Goal: Task Accomplishment & Management: Manage account settings

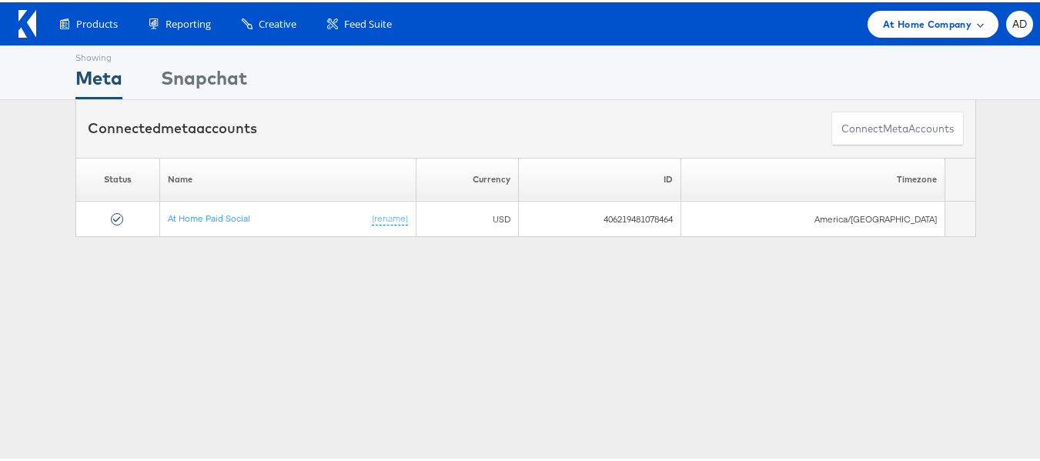
click at [929, 19] on span "At Home Company" at bounding box center [927, 22] width 88 height 16
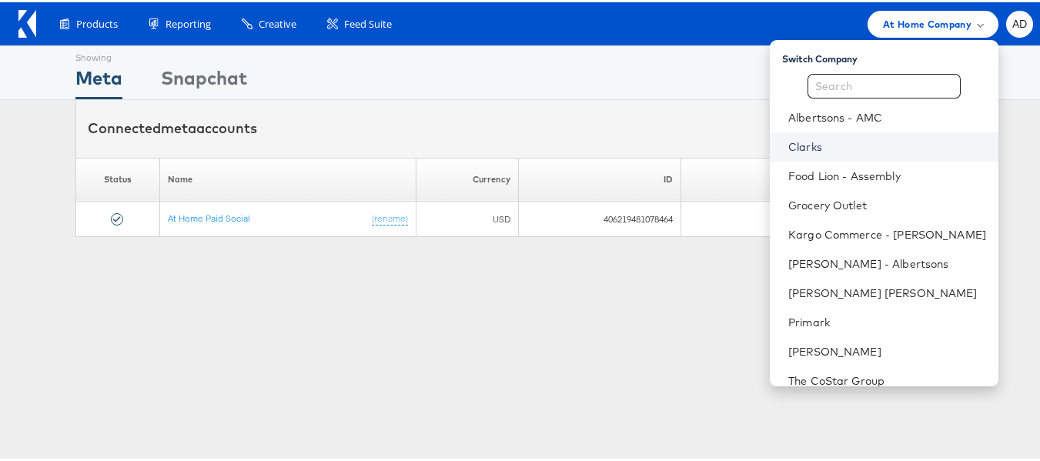
click at [788, 145] on link "Clarks" at bounding box center [887, 144] width 198 height 15
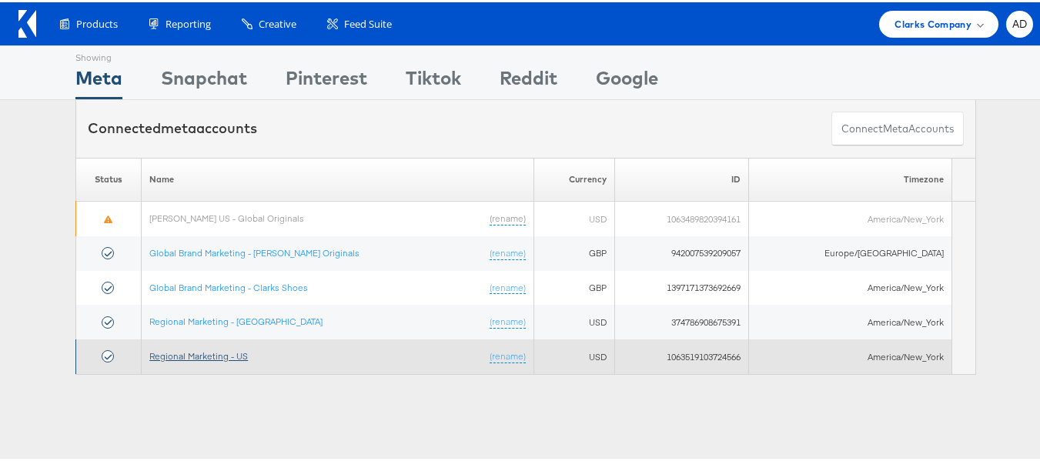
click at [219, 357] on link "Regional Marketing - US" at bounding box center [198, 354] width 99 height 12
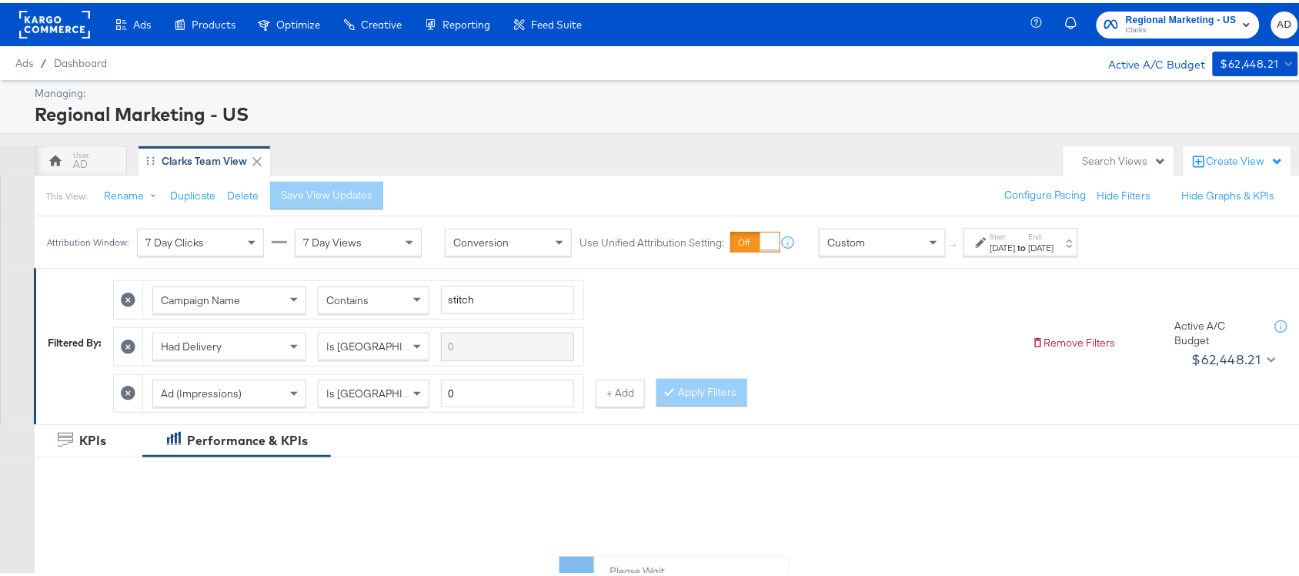
click at [1016, 244] on div "Jul 27th 2025" at bounding box center [1002, 245] width 25 height 12
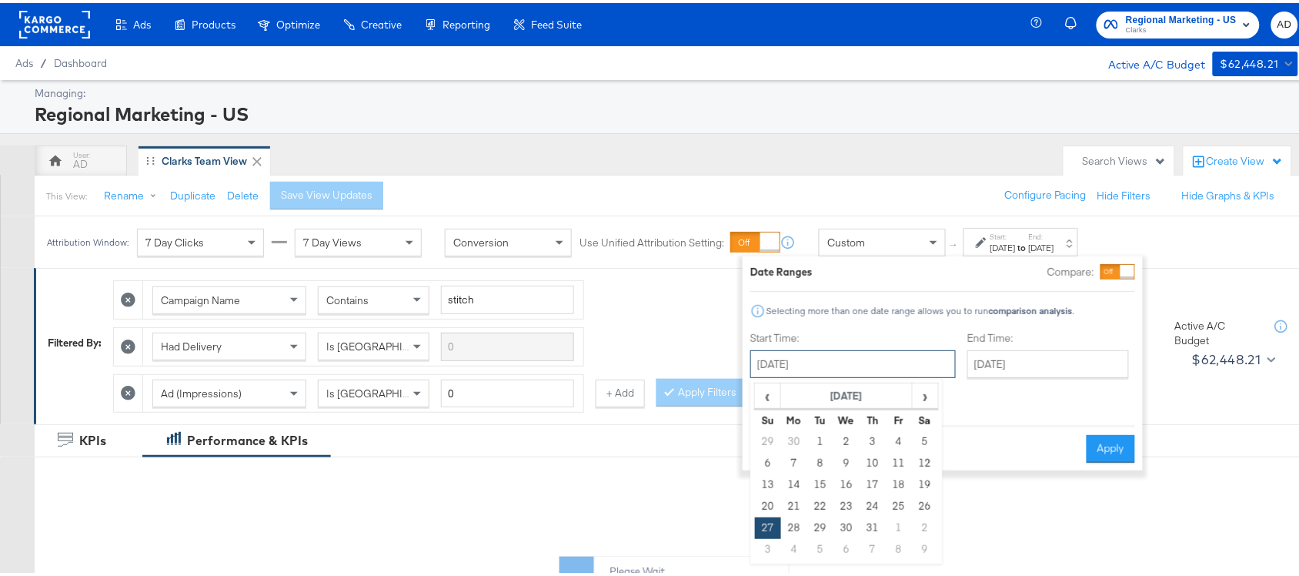
click at [854, 368] on input "July 27th 2025" at bounding box center [852, 361] width 205 height 28
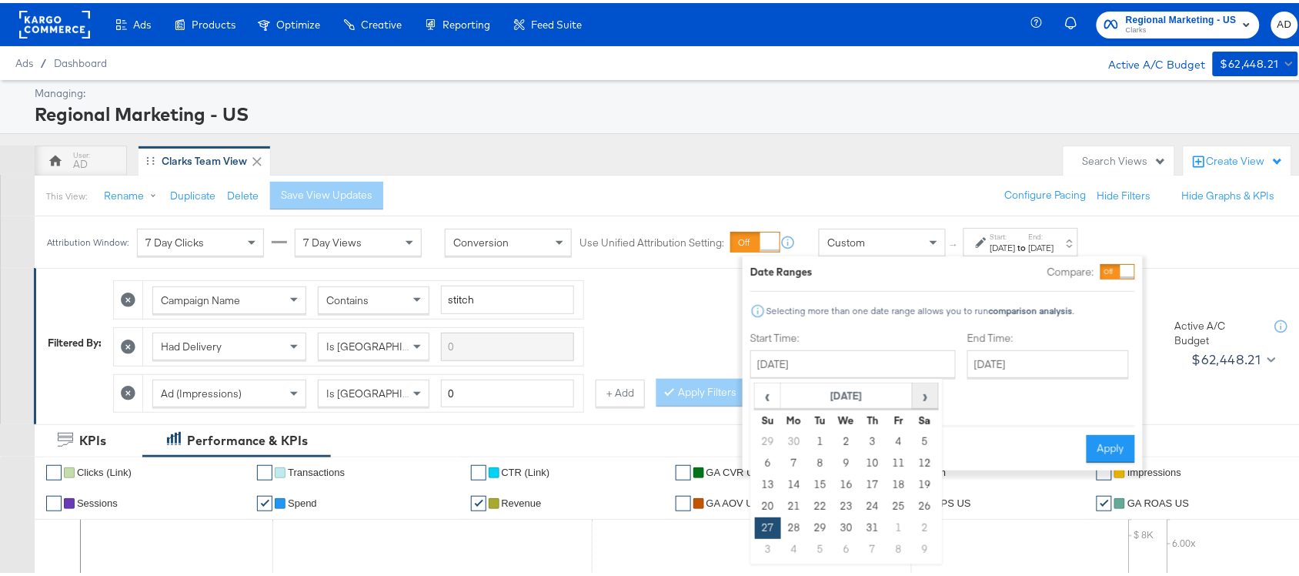
click at [930, 395] on span "›" at bounding box center [925, 392] width 24 height 23
click at [807, 503] on td "19" at bounding box center [820, 504] width 26 height 22
type input "[DATE]"
click at [853, 372] on input "[DATE]" at bounding box center [856, 361] width 205 height 28
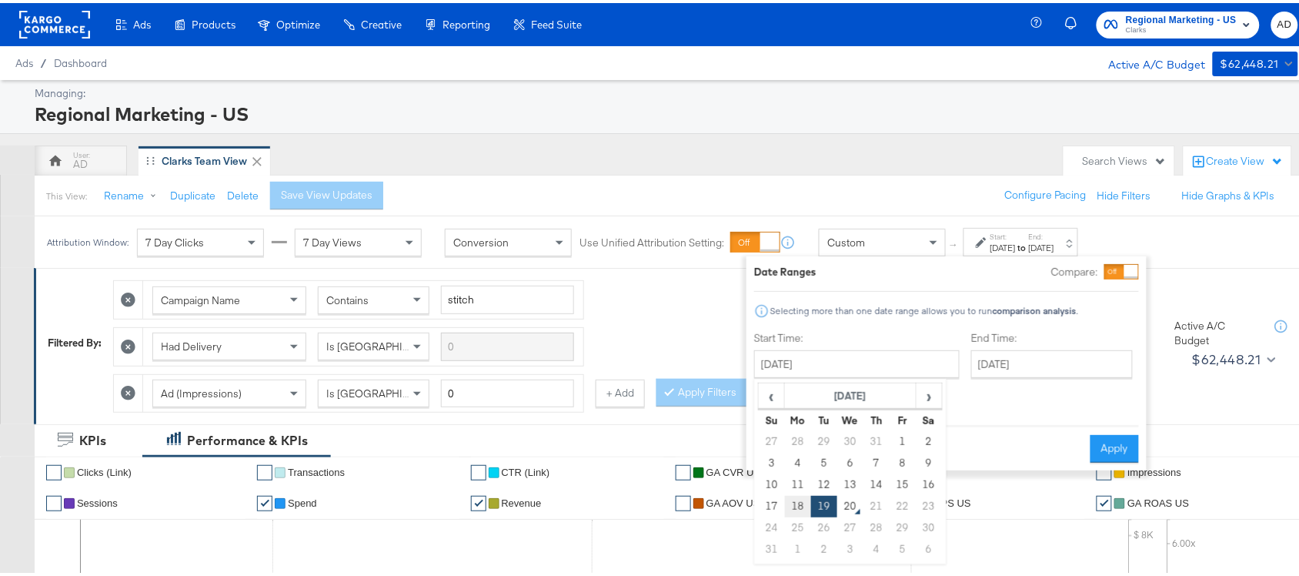
click at [793, 503] on td "18" at bounding box center [798, 504] width 26 height 22
type input "[DATE]"
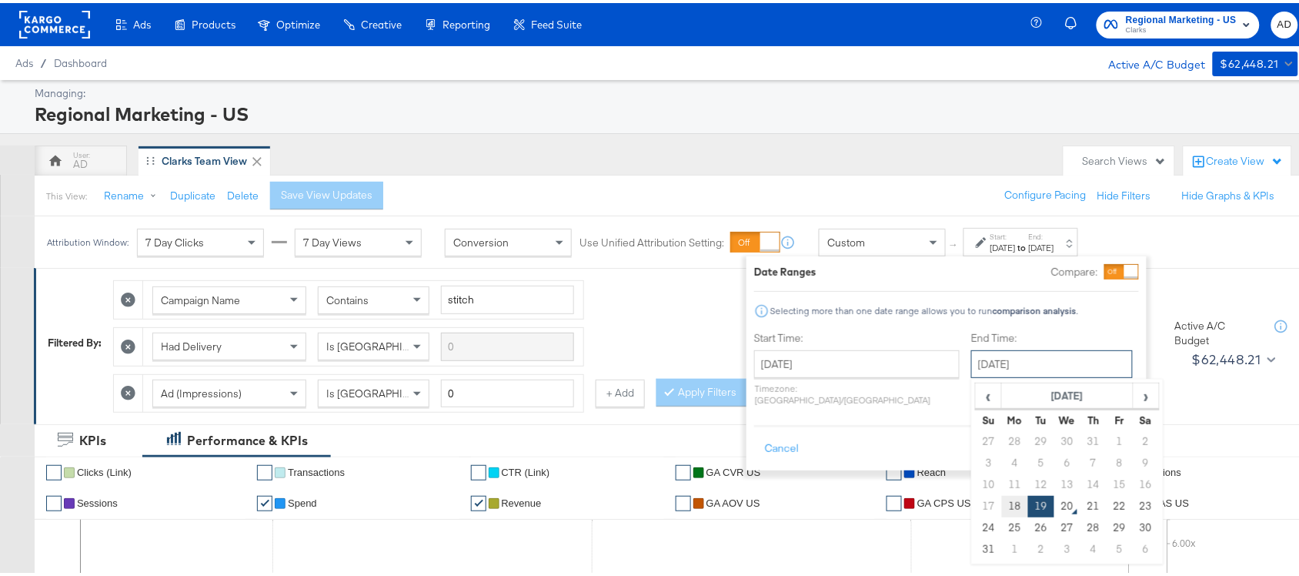
drag, startPoint x: 963, startPoint y: 371, endPoint x: 967, endPoint y: 504, distance: 133.2
click at [971, 375] on div "August 19th 2025 ‹ August 2025 › Su Mo Tu We Th Fr Sa 27 28 29 30 31 1 2 3 4 5 …" at bounding box center [1052, 361] width 162 height 28
click at [1002, 504] on td "18" at bounding box center [1015, 504] width 26 height 22
type input "August 18th 2025"
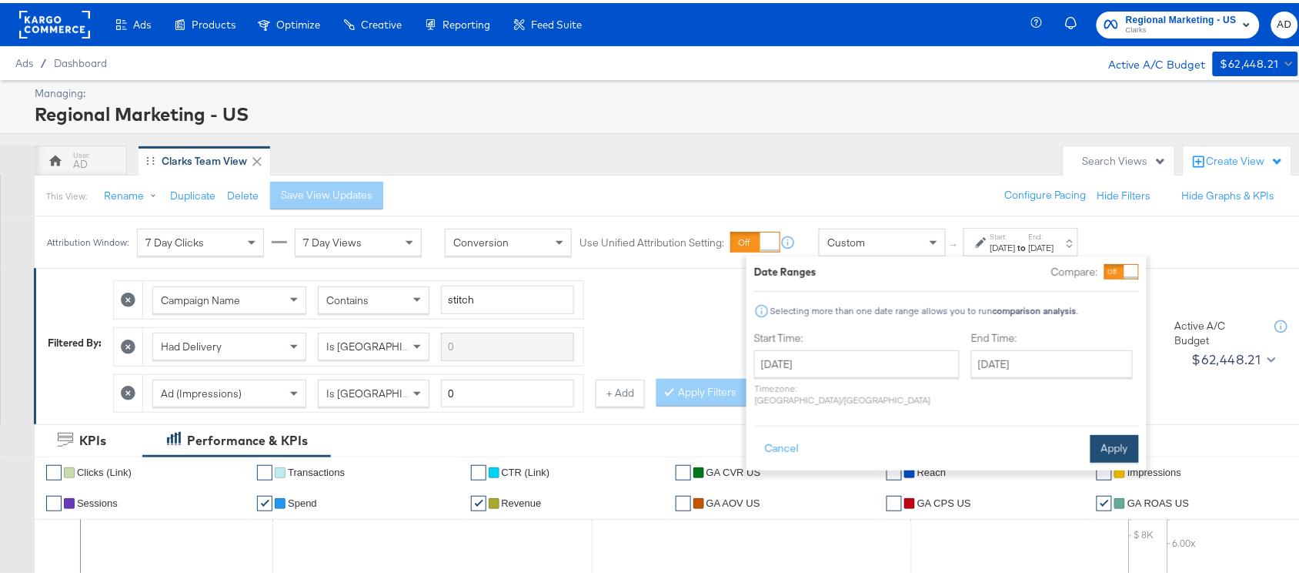
click at [1110, 435] on button "Apply" at bounding box center [1114, 446] width 48 height 28
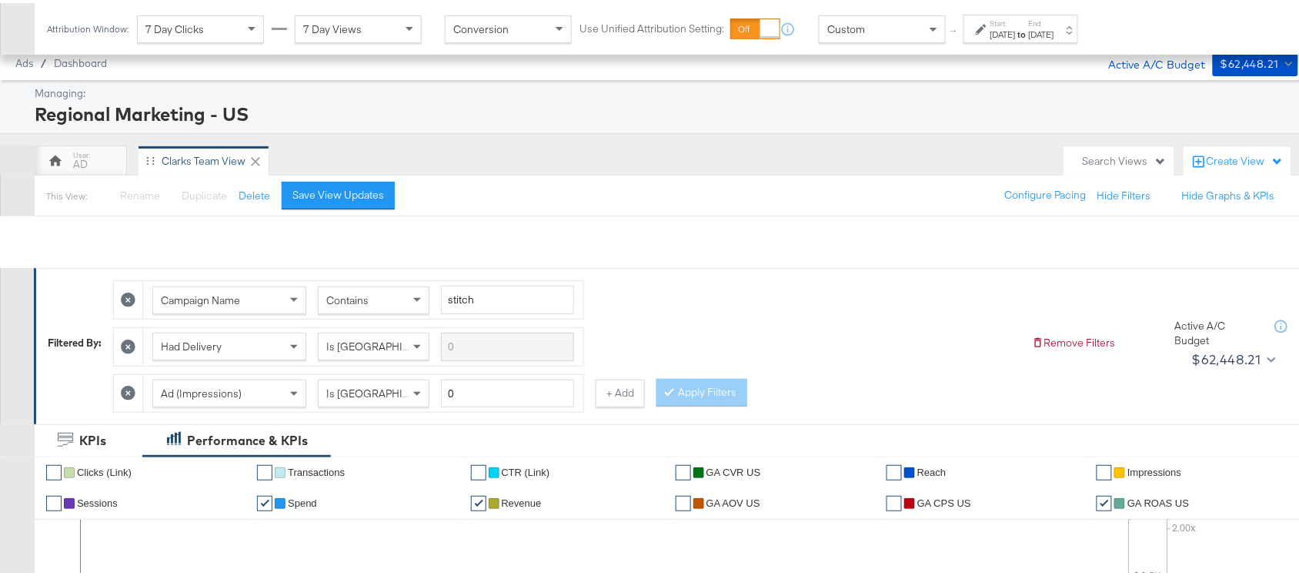
scroll to position [802, 0]
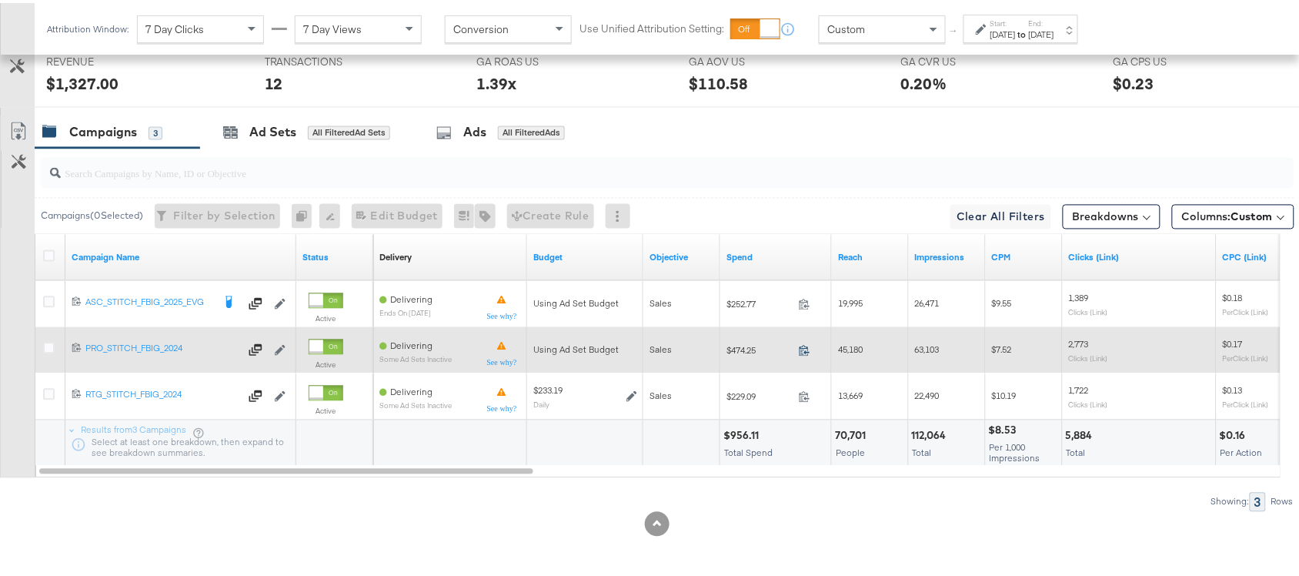
click at [803, 347] on icon at bounding box center [805, 348] width 12 height 12
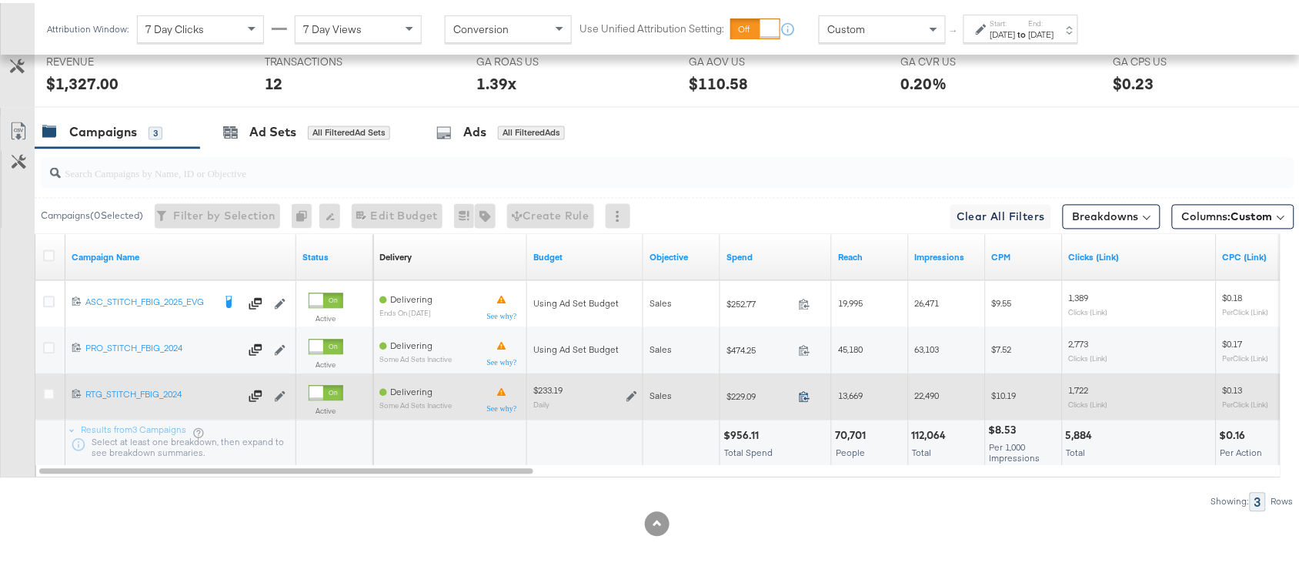
click at [809, 393] on icon at bounding box center [805, 394] width 12 height 12
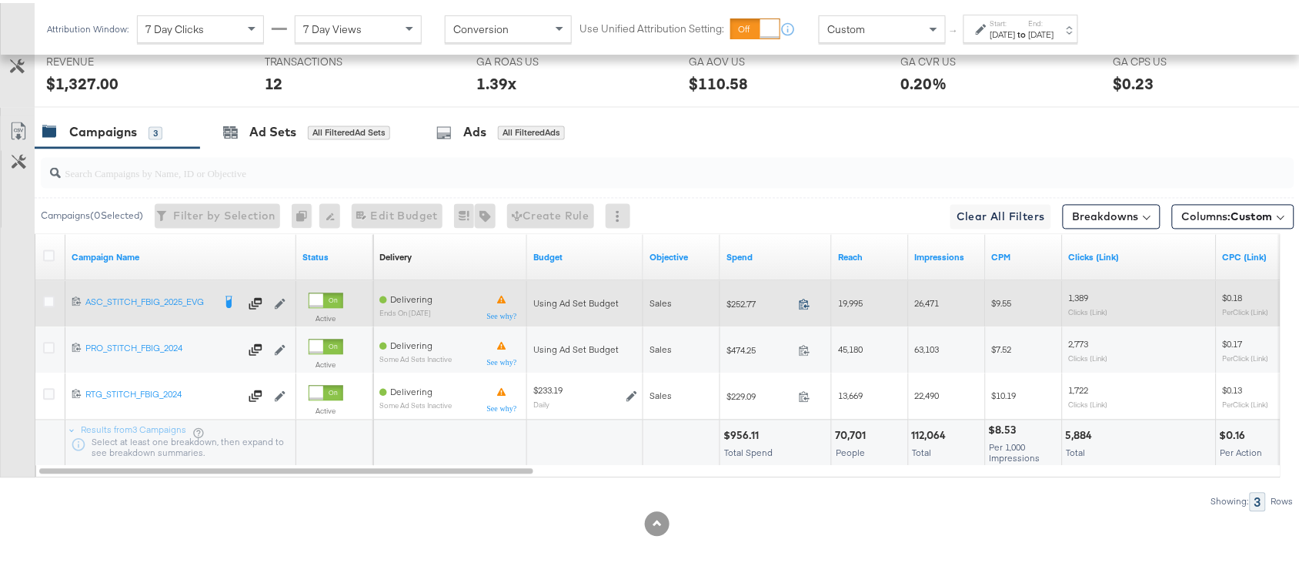
click at [805, 298] on icon at bounding box center [805, 302] width 12 height 12
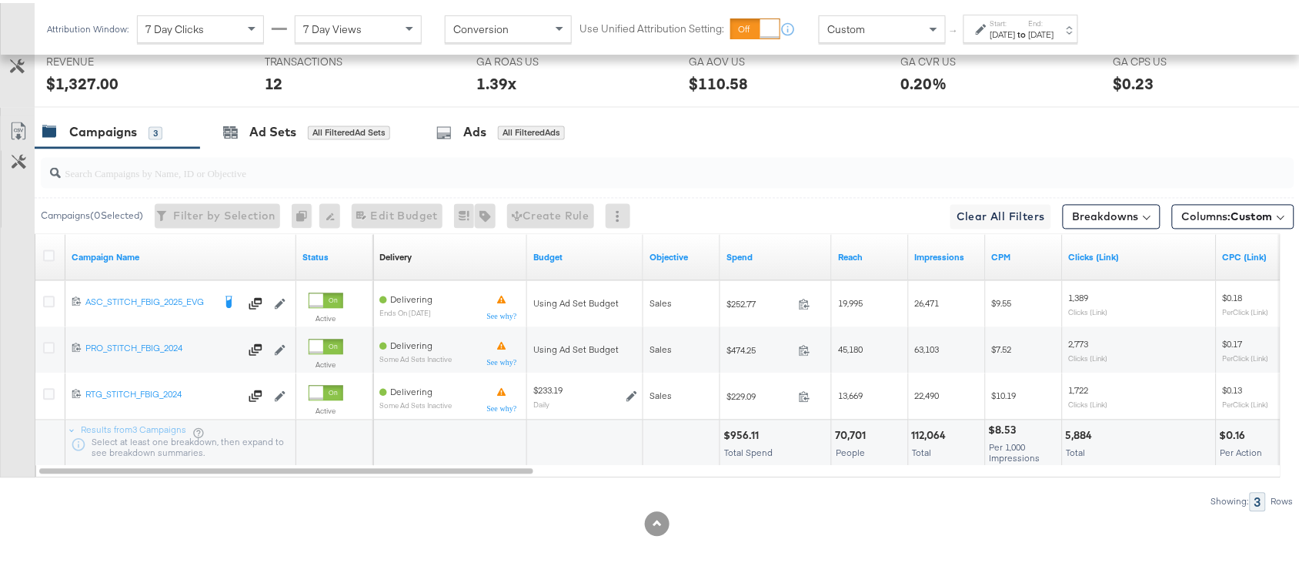
click at [1054, 25] on div "[DATE]" at bounding box center [1041, 31] width 25 height 12
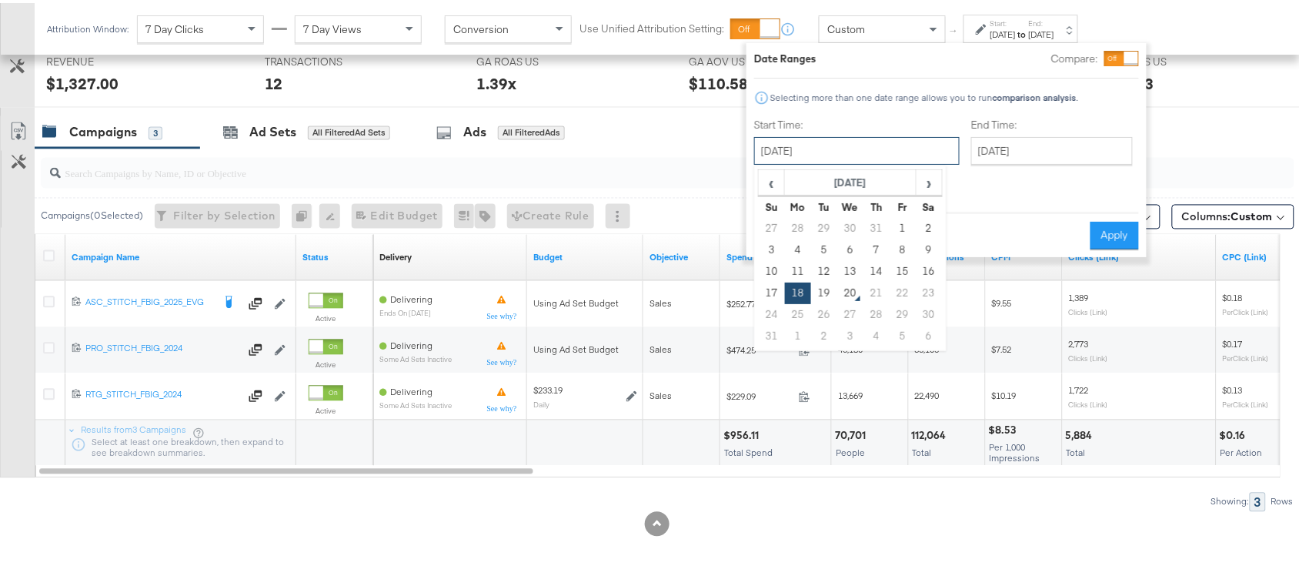
click at [847, 145] on input "[DATE]" at bounding box center [856, 148] width 205 height 28
click at [828, 292] on td "19" at bounding box center [824, 290] width 26 height 22
type input "August 19th 2025"
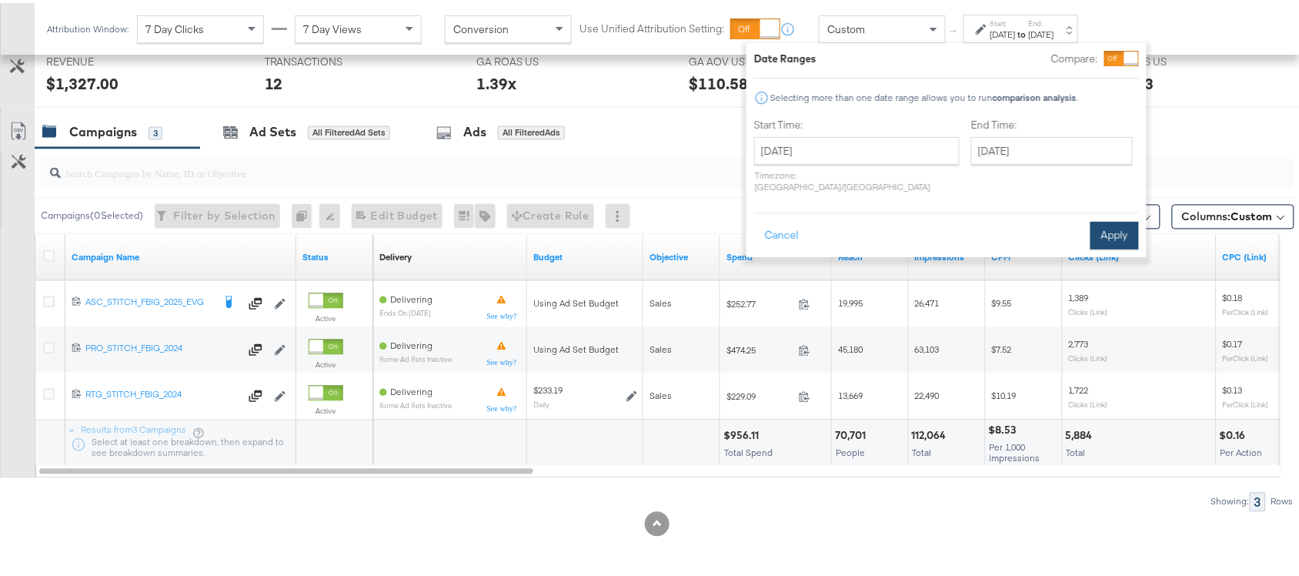
click at [1114, 227] on button "Apply" at bounding box center [1114, 233] width 48 height 28
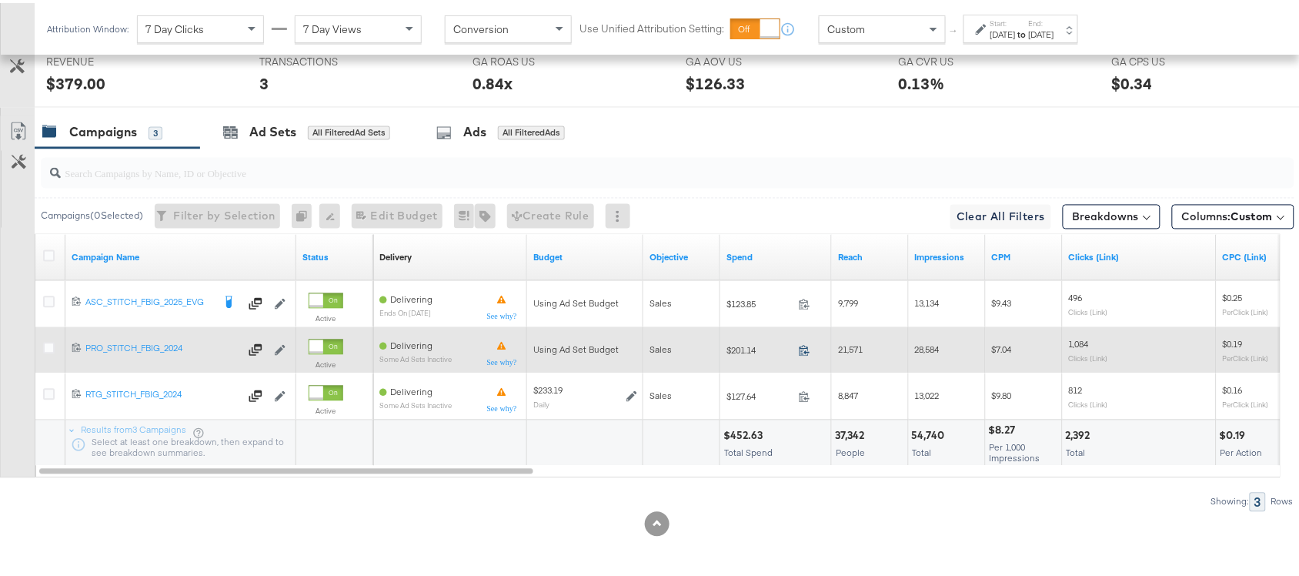
click at [806, 344] on icon at bounding box center [805, 347] width 10 height 11
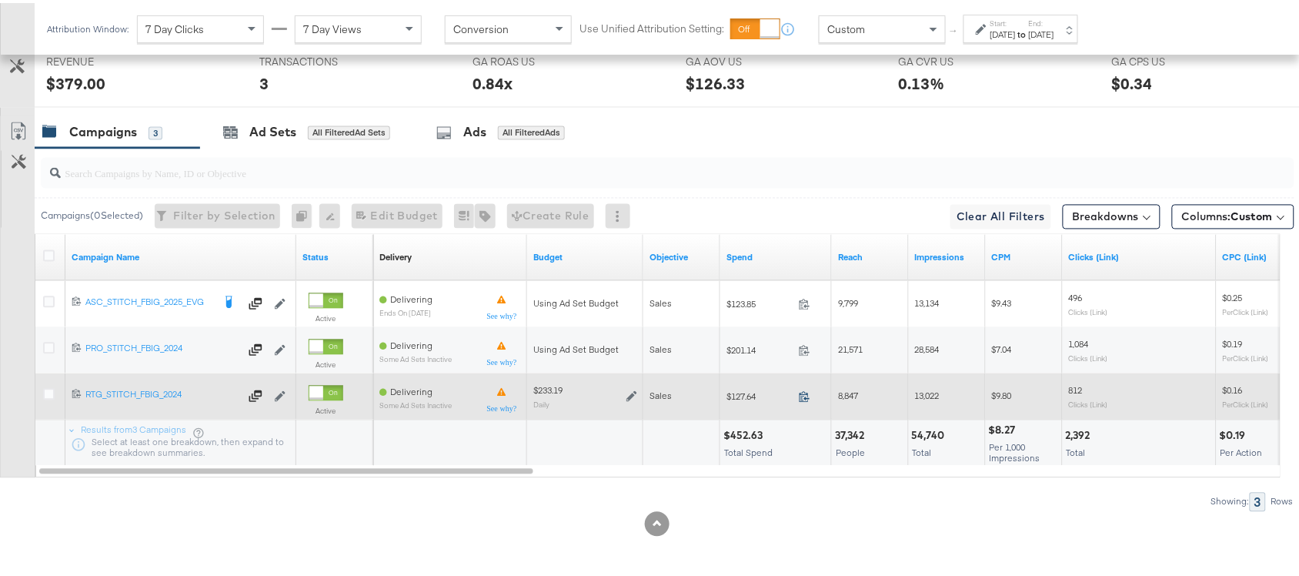
click at [805, 390] on icon at bounding box center [805, 394] width 12 height 12
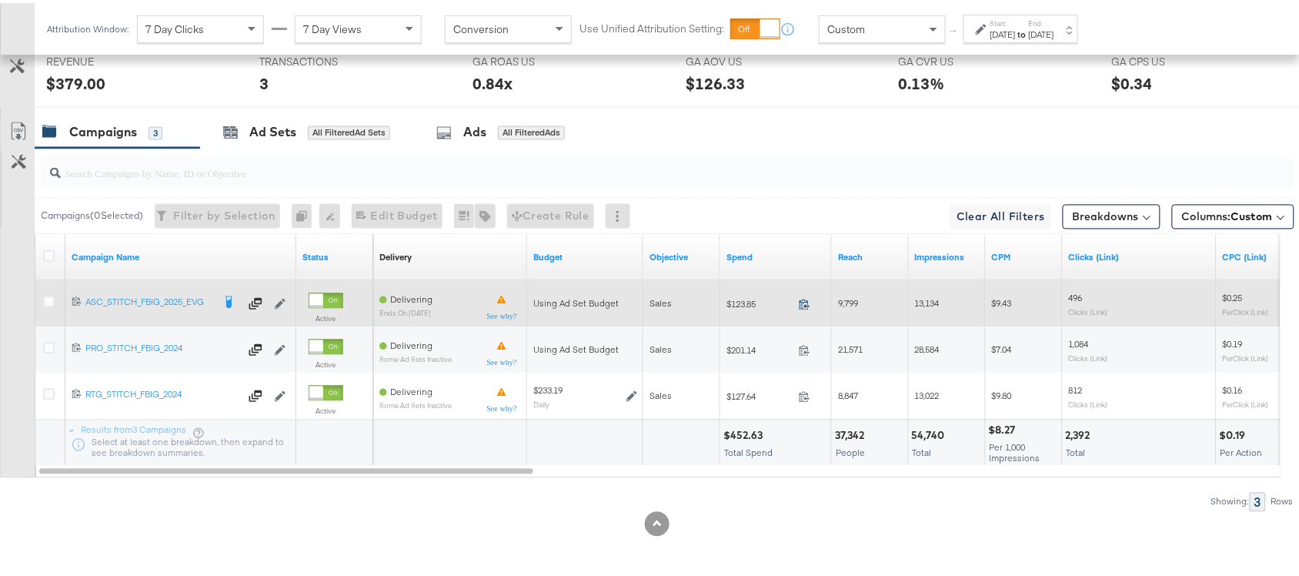
click at [803, 304] on icon at bounding box center [805, 302] width 12 height 12
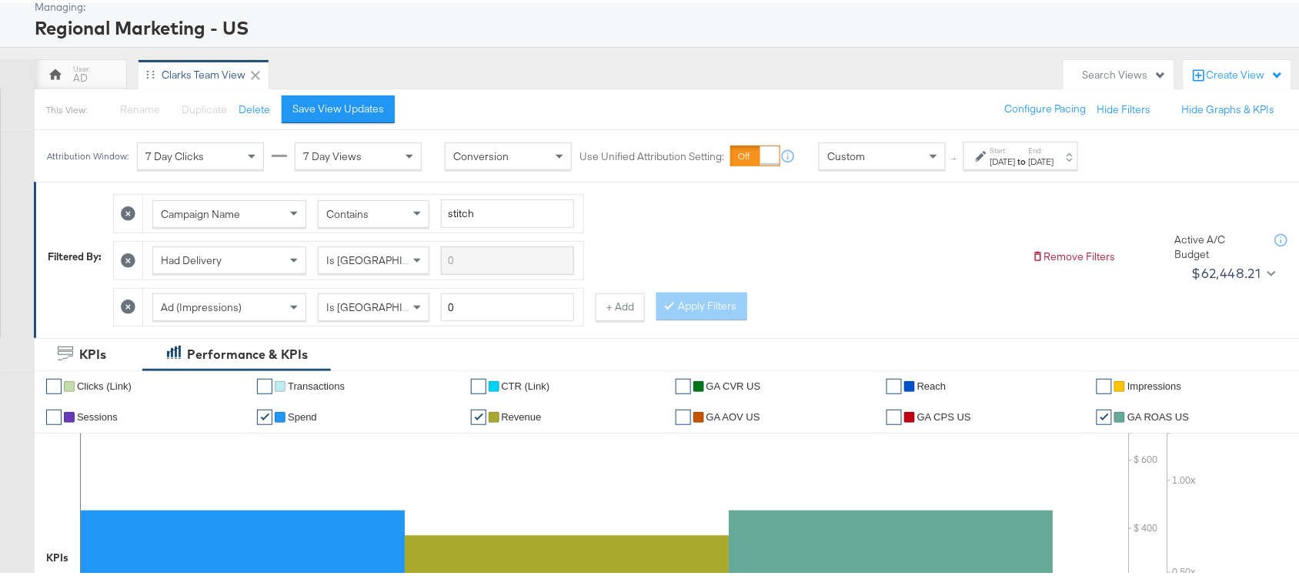
scroll to position [0, 0]
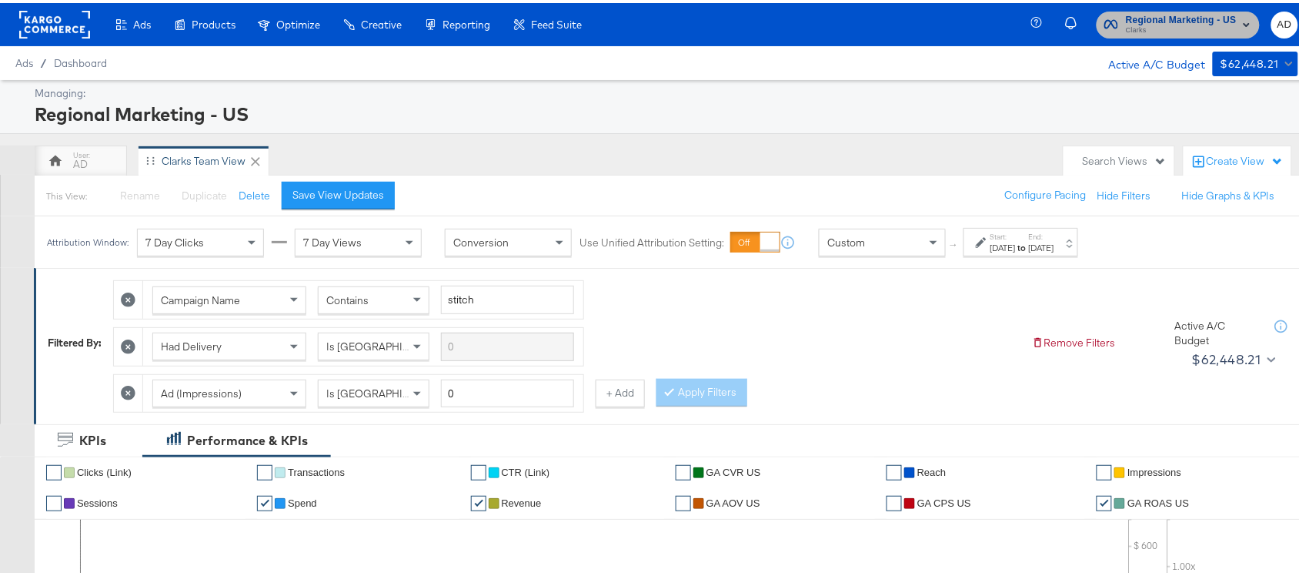
click at [1148, 10] on span "Regional Marketing - US" at bounding box center [1181, 17] width 111 height 16
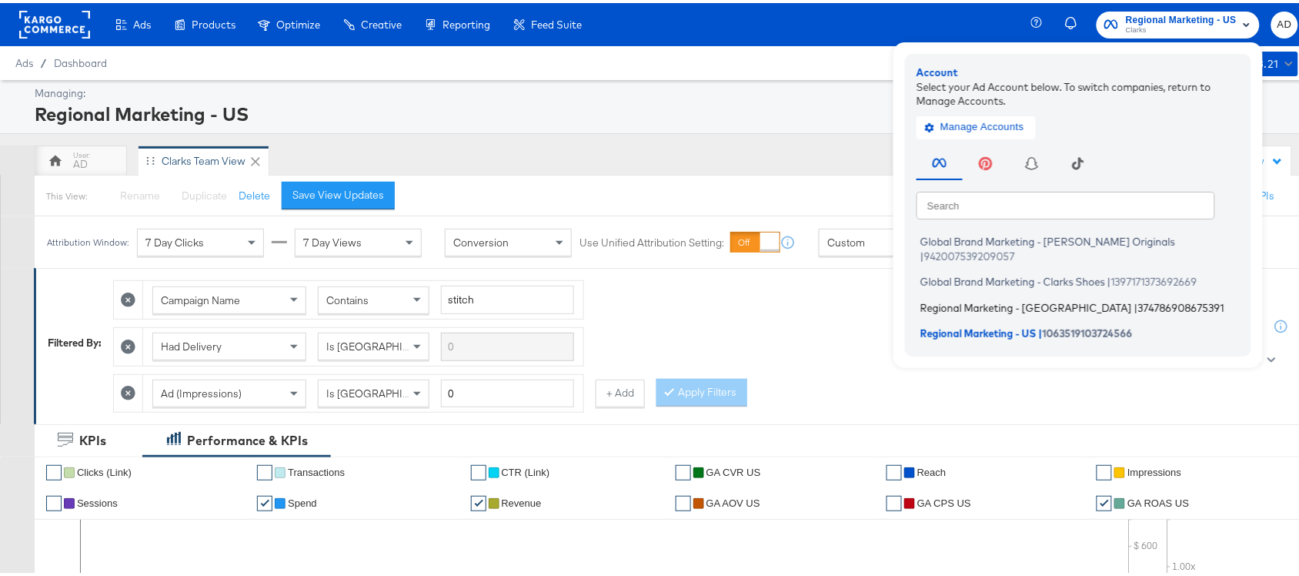
click at [952, 298] on span "Regional Marketing - CA" at bounding box center [1026, 304] width 212 height 12
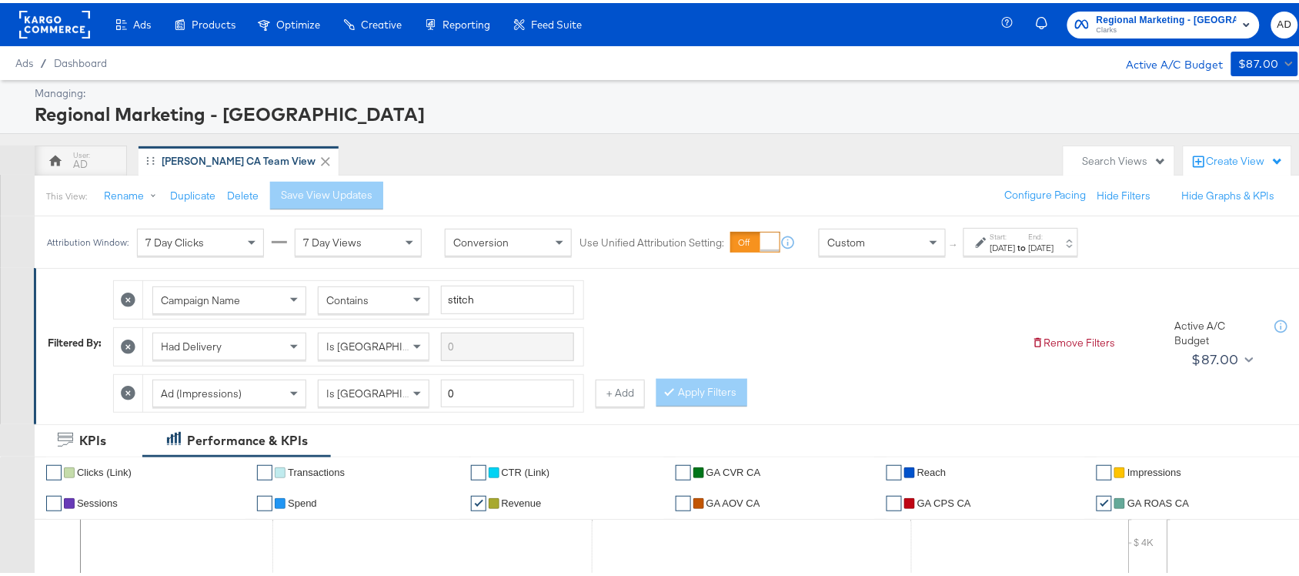
click at [1016, 243] on div "Jul 27th 2025" at bounding box center [1002, 245] width 25 height 12
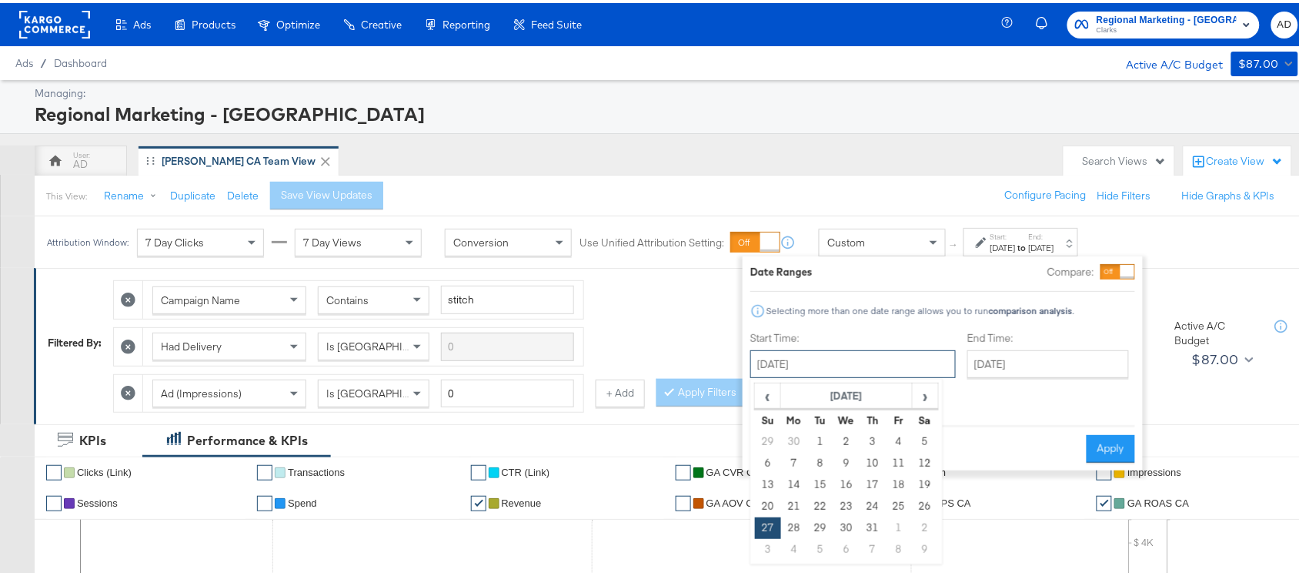
click at [827, 368] on input "July 27th 2025" at bounding box center [852, 361] width 205 height 28
click at [920, 395] on span "›" at bounding box center [925, 392] width 24 height 23
click at [787, 508] on td "18" at bounding box center [794, 504] width 26 height 22
type input "[DATE]"
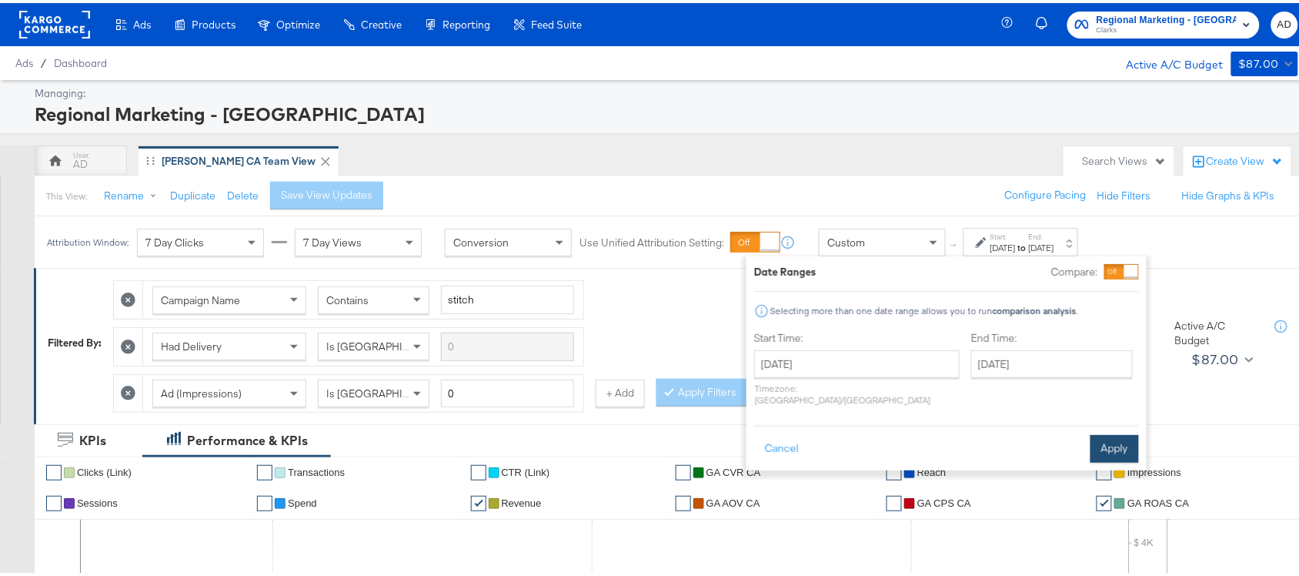
click at [1109, 440] on button "Apply" at bounding box center [1114, 446] width 48 height 28
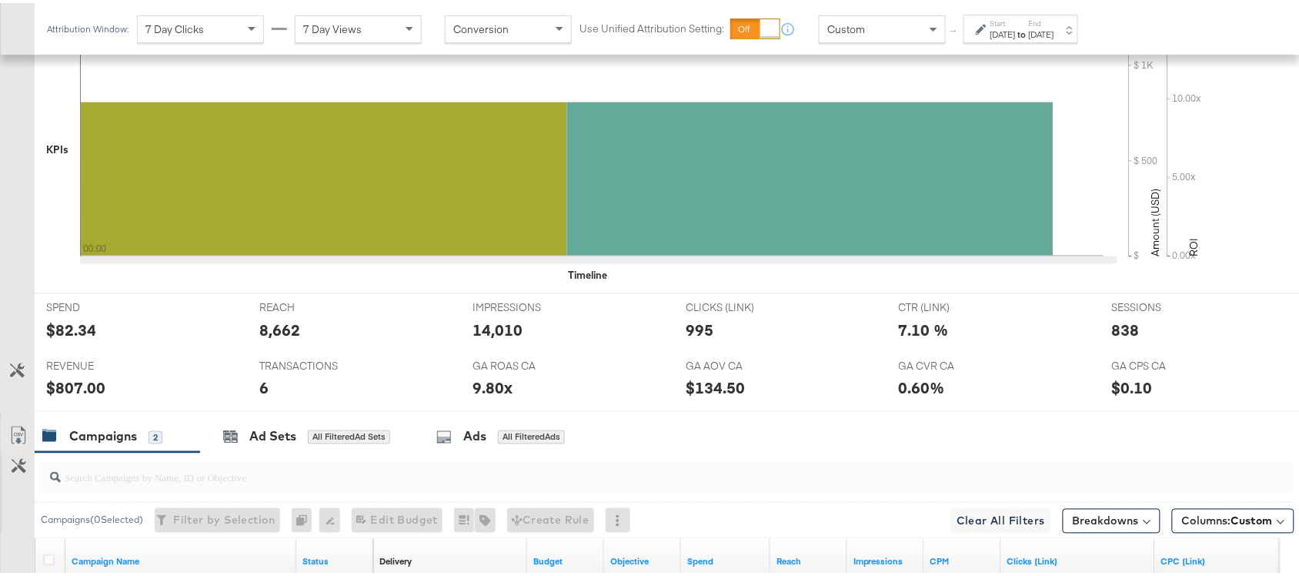
scroll to position [756, 0]
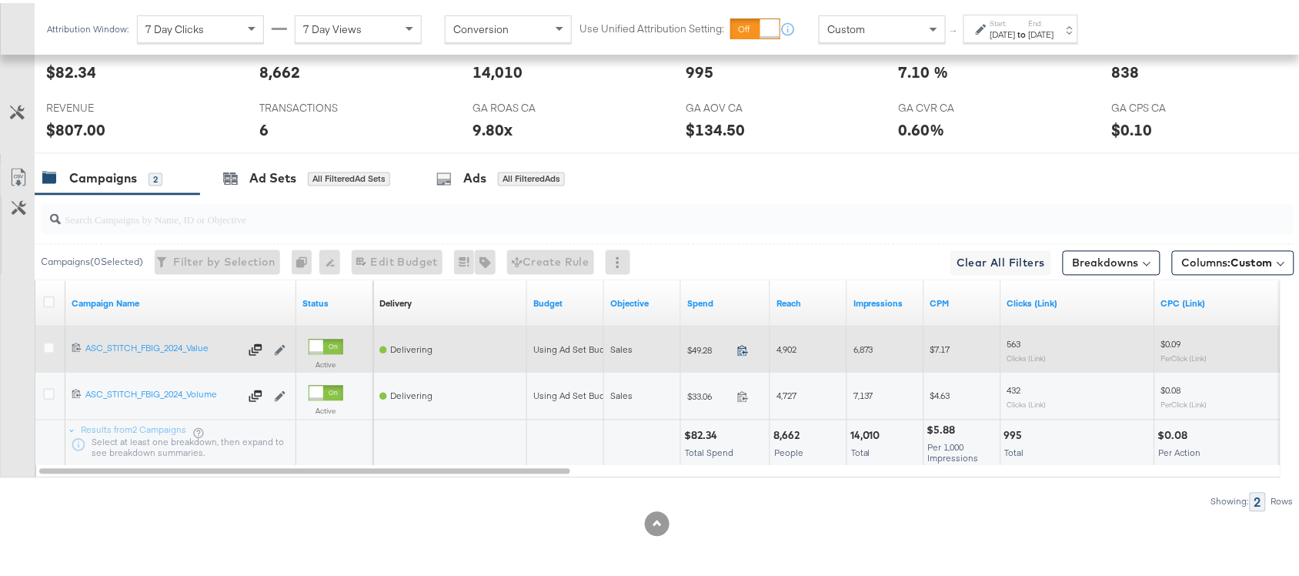
click at [741, 351] on icon at bounding box center [743, 348] width 12 height 12
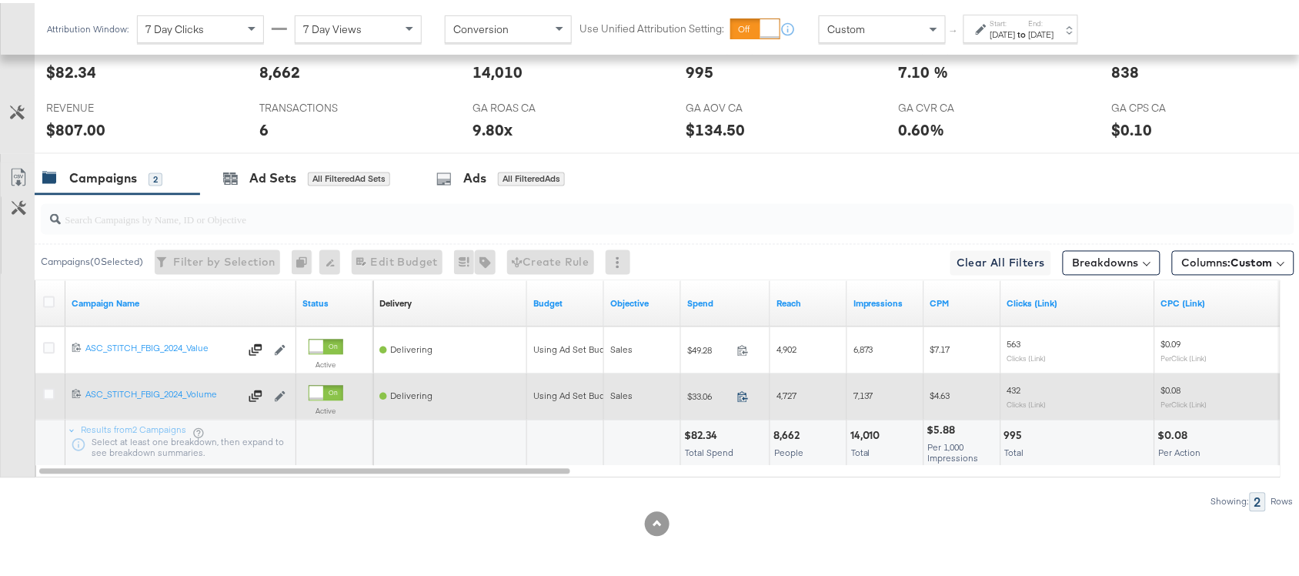
click at [743, 394] on icon at bounding box center [743, 394] width 12 height 12
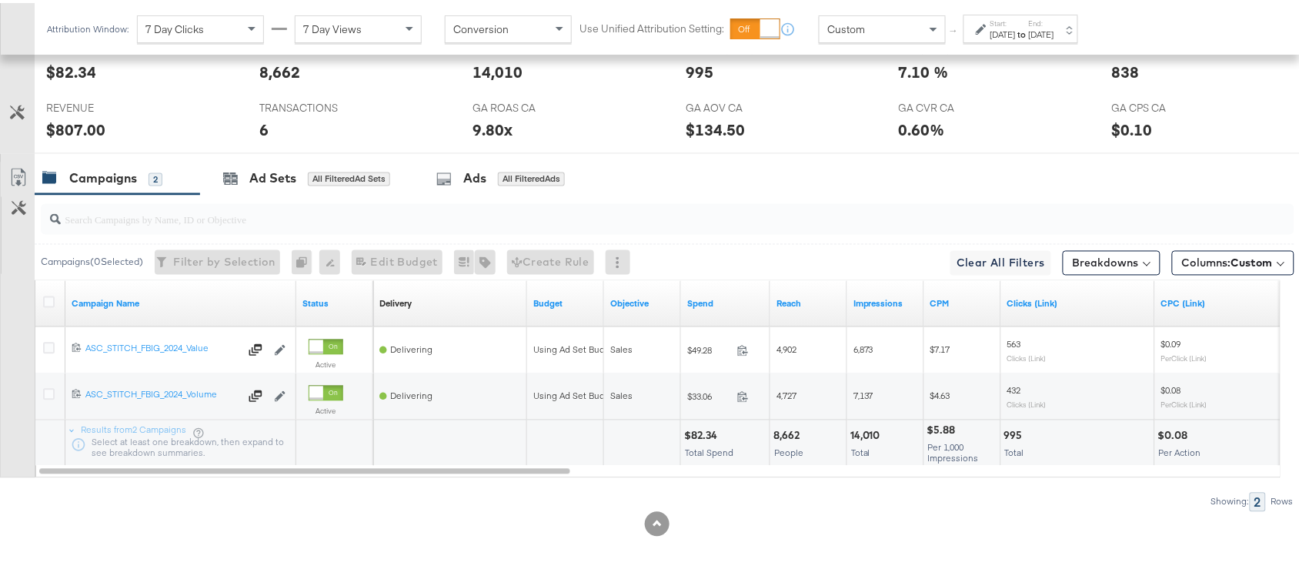
click at [1016, 28] on div "[DATE]" at bounding box center [1002, 31] width 25 height 12
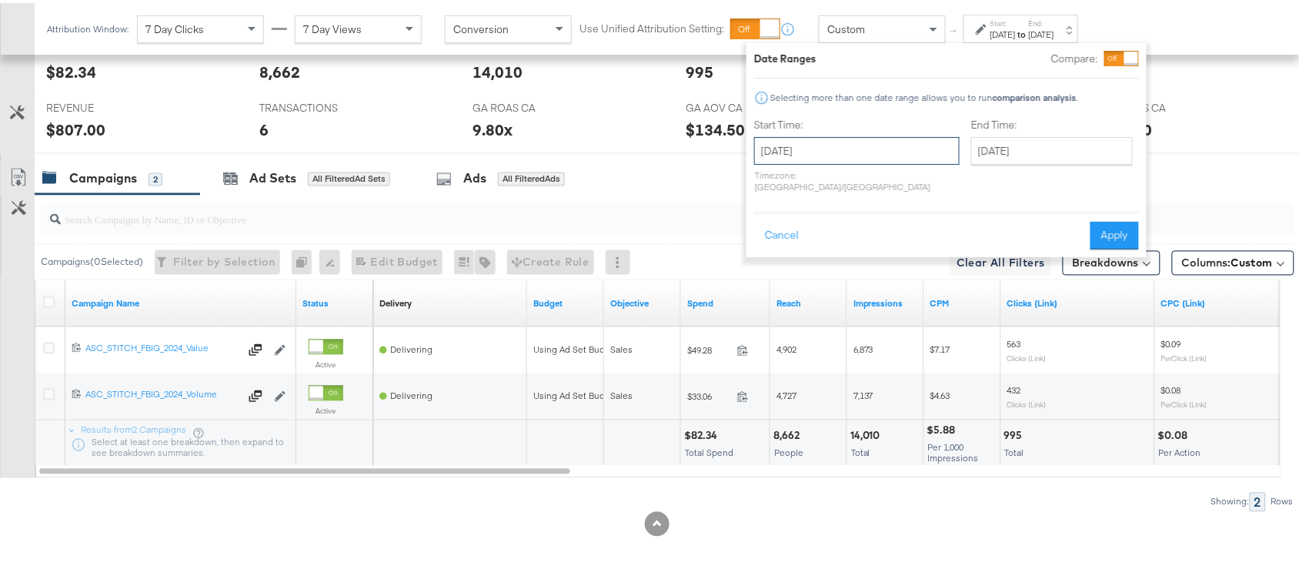
click at [860, 140] on input "[DATE]" at bounding box center [856, 148] width 205 height 28
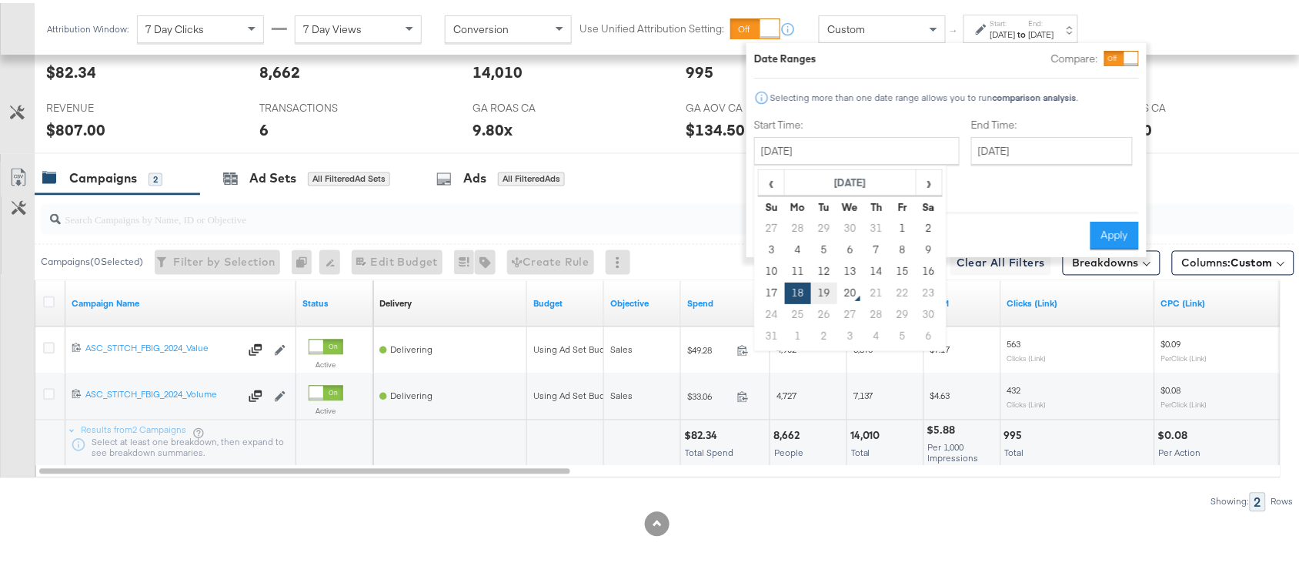
click at [826, 295] on td "19" at bounding box center [824, 290] width 26 height 22
type input "August 19th 2025"
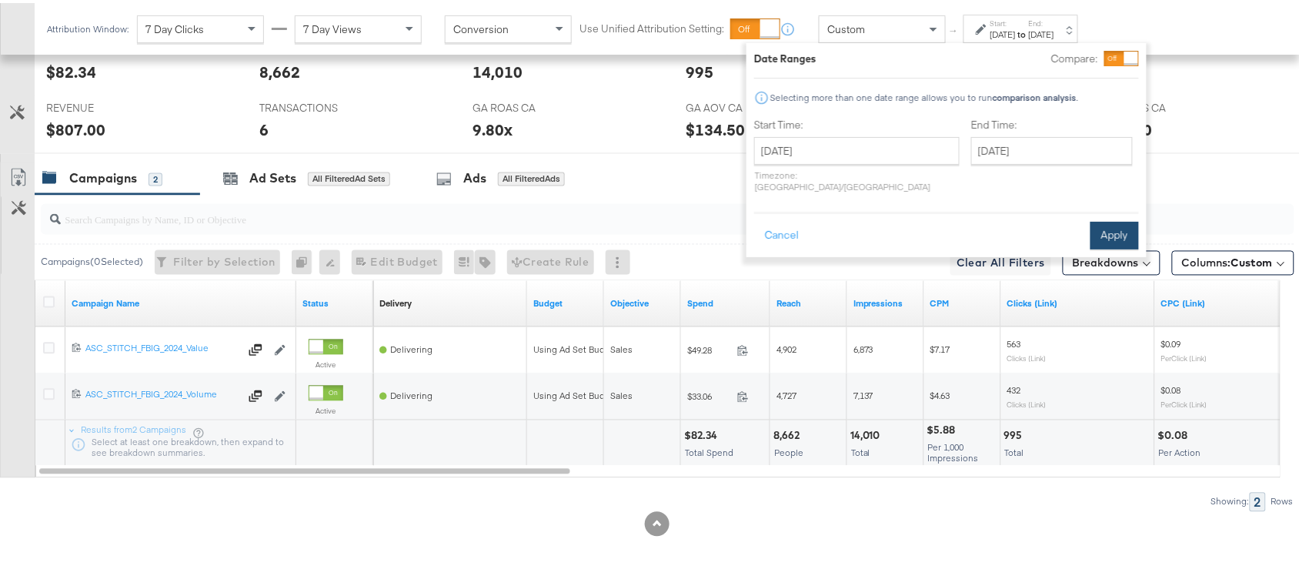
click at [1117, 219] on button "Apply" at bounding box center [1114, 233] width 48 height 28
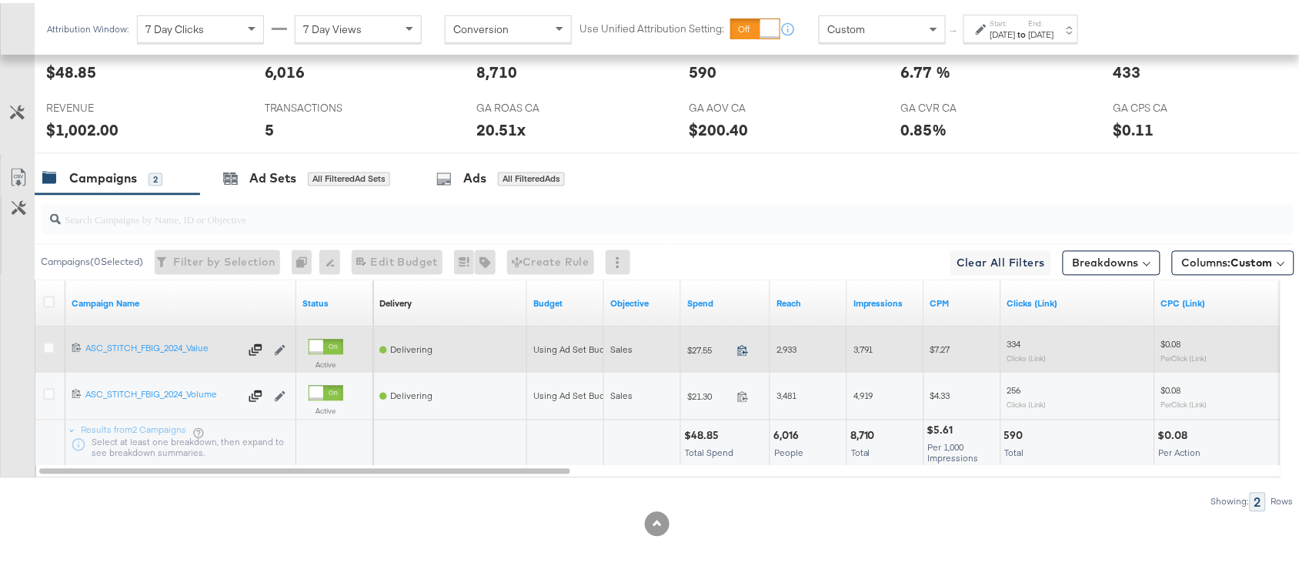
click at [740, 348] on icon at bounding box center [743, 348] width 12 height 12
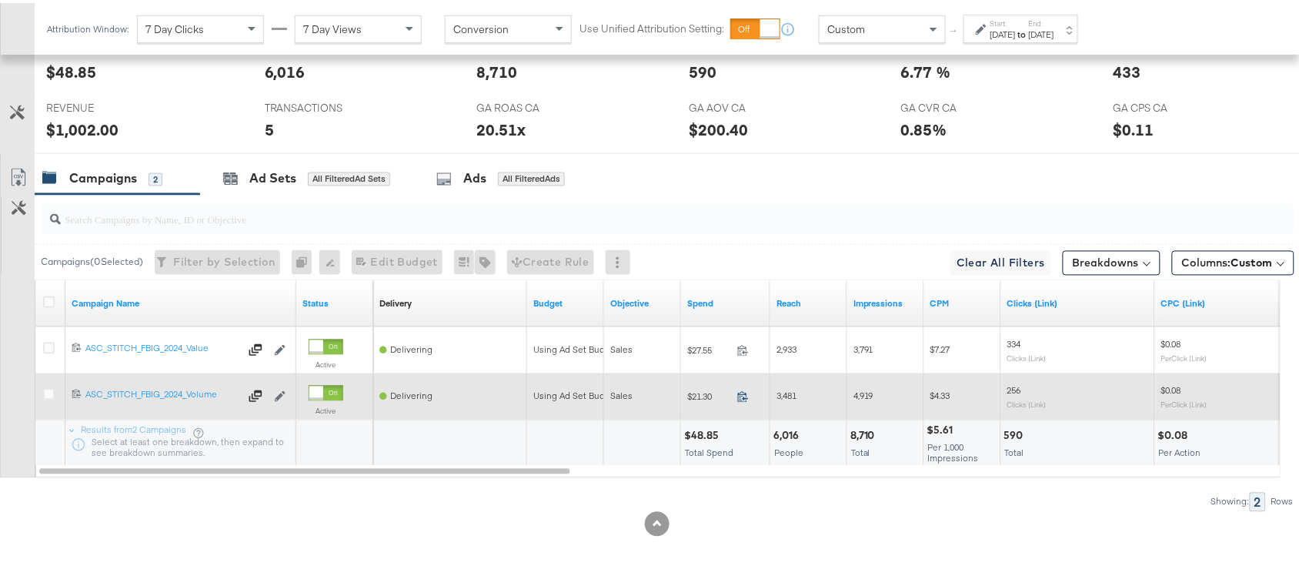
click at [740, 394] on icon at bounding box center [743, 394] width 12 height 12
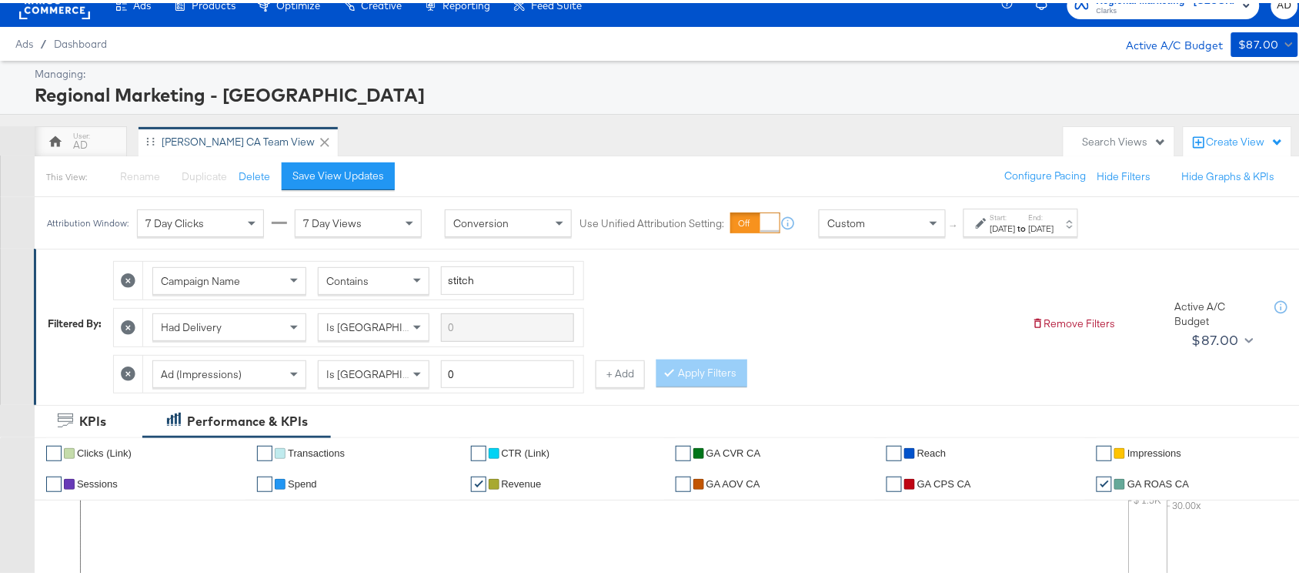
scroll to position [0, 0]
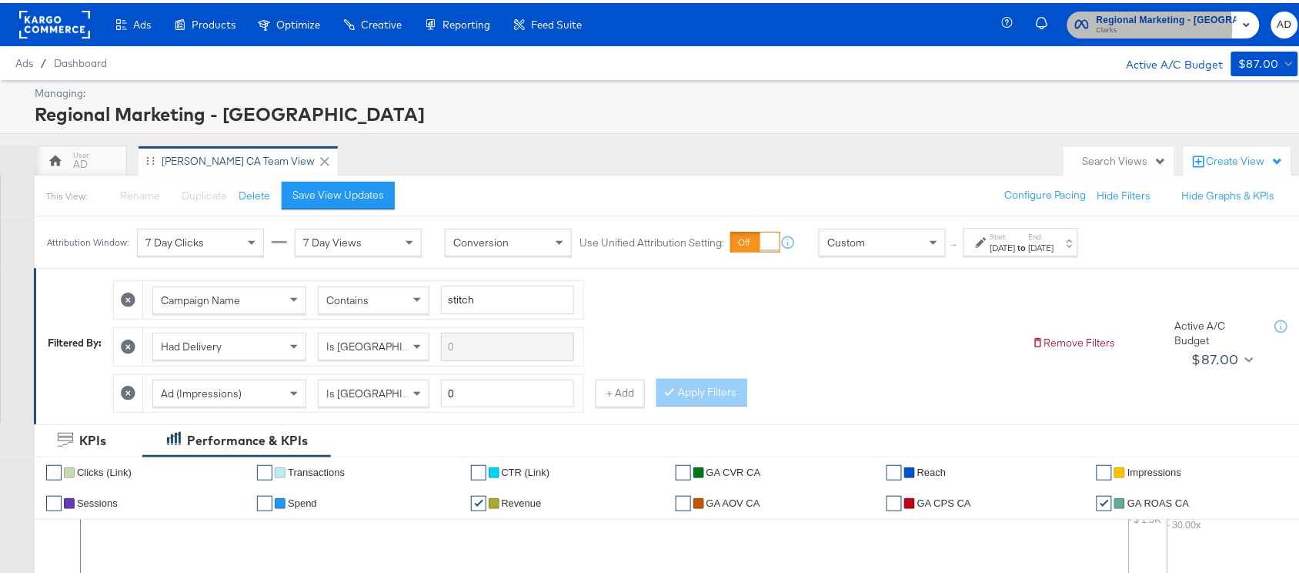
click at [1143, 25] on span "Clarks" at bounding box center [1167, 28] width 140 height 12
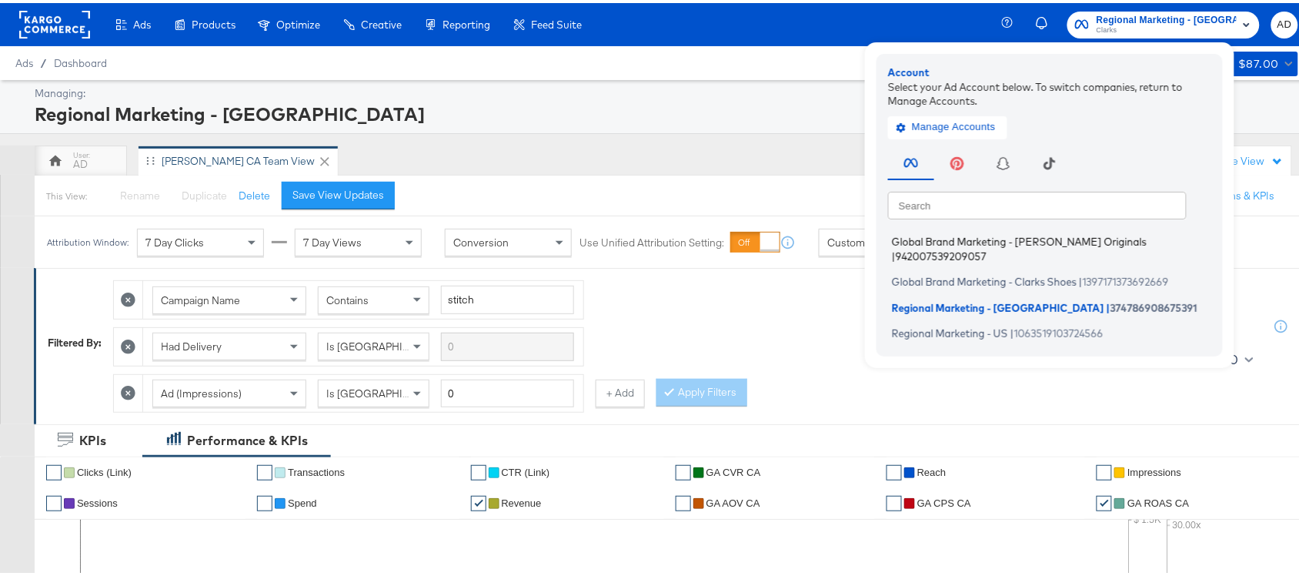
click at [955, 239] on span "Global Brand Marketing - Clarks Originals" at bounding box center [1019, 238] width 255 height 12
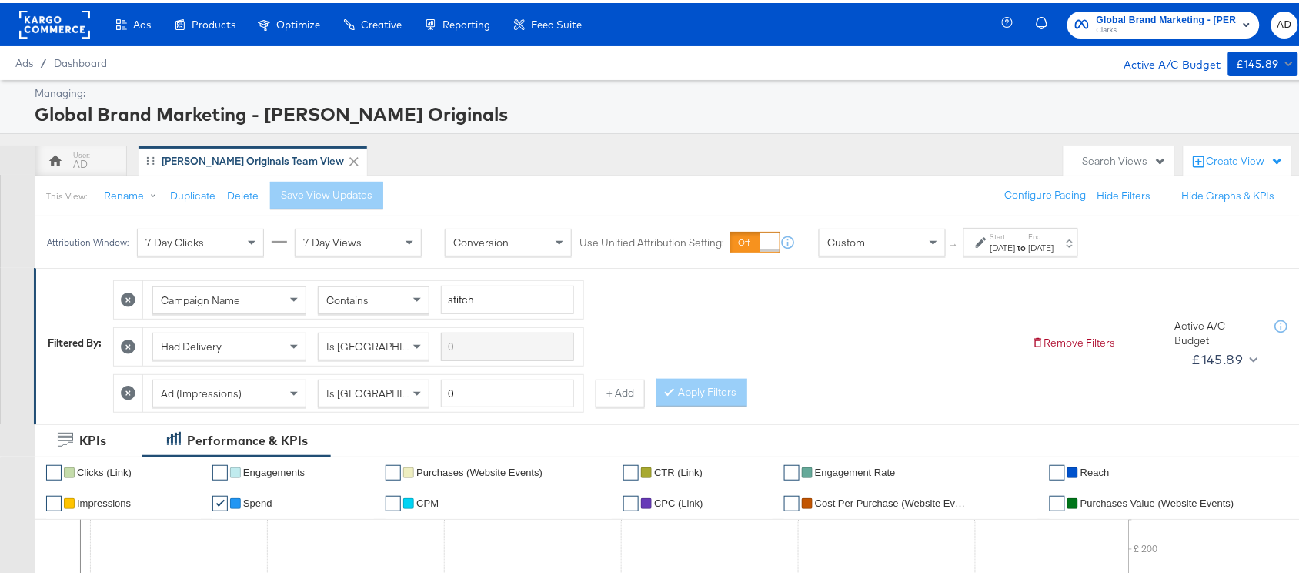
click at [1054, 241] on div "[DATE]" at bounding box center [1041, 245] width 25 height 12
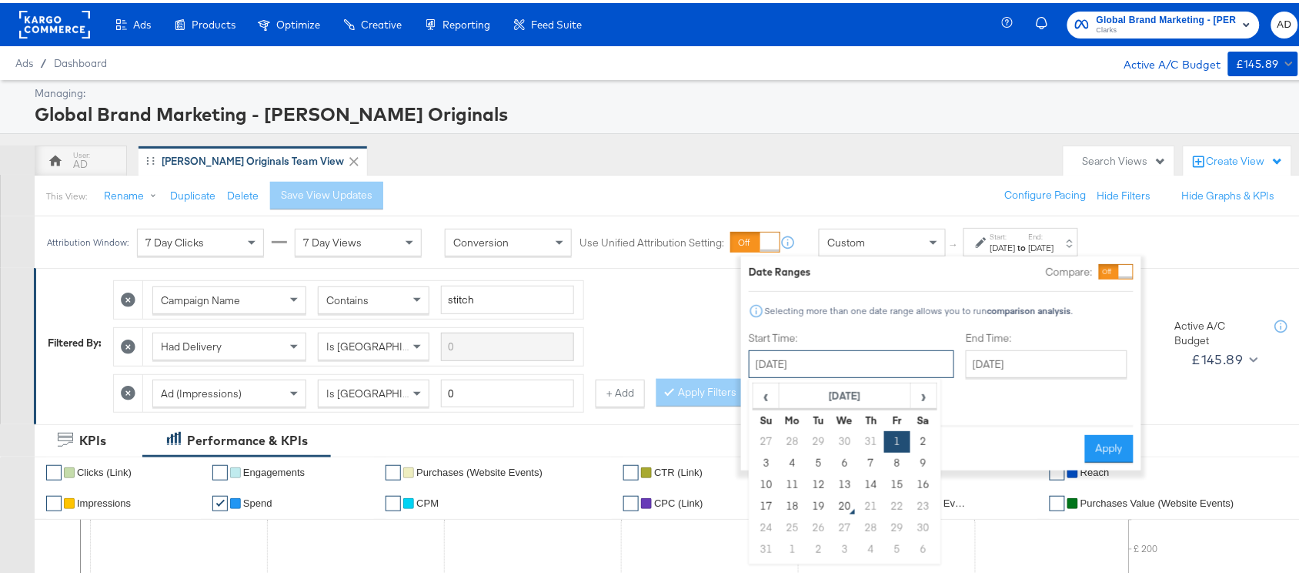
click at [827, 356] on input "[DATE]" at bounding box center [851, 361] width 205 height 28
click at [790, 504] on td "18" at bounding box center [793, 504] width 26 height 22
type input "[DATE]"
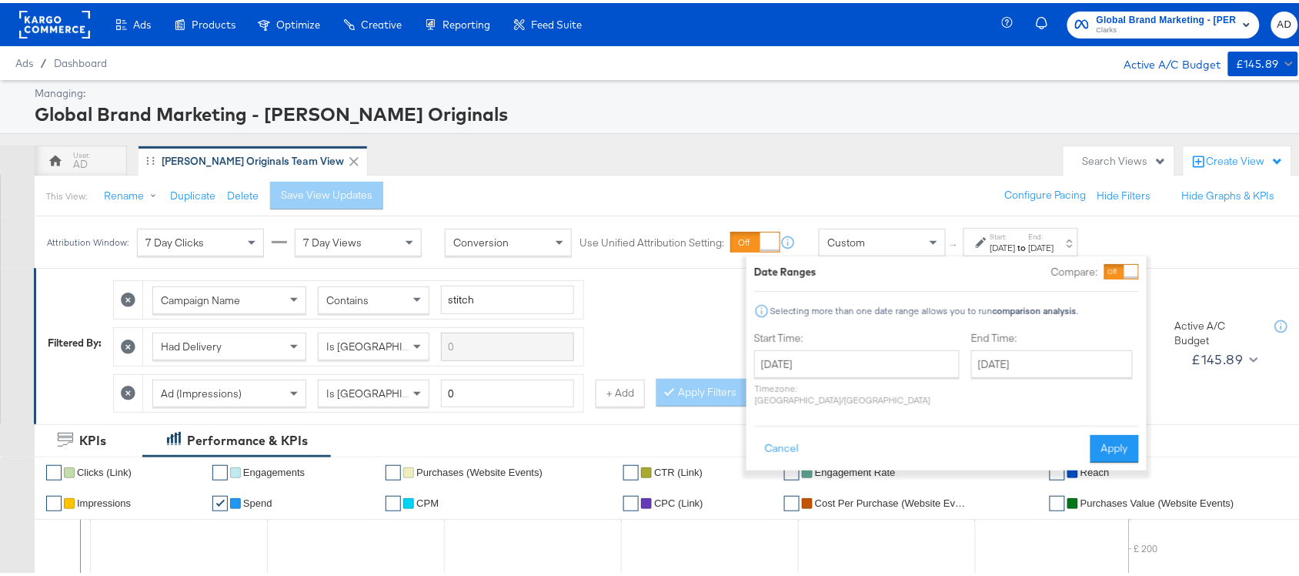
click at [1112, 450] on div "Date Ranges Compare: Selecting more than one date range allows you to run compa…" at bounding box center [946, 360] width 400 height 214
click at [1116, 442] on button "Apply" at bounding box center [1114, 446] width 48 height 28
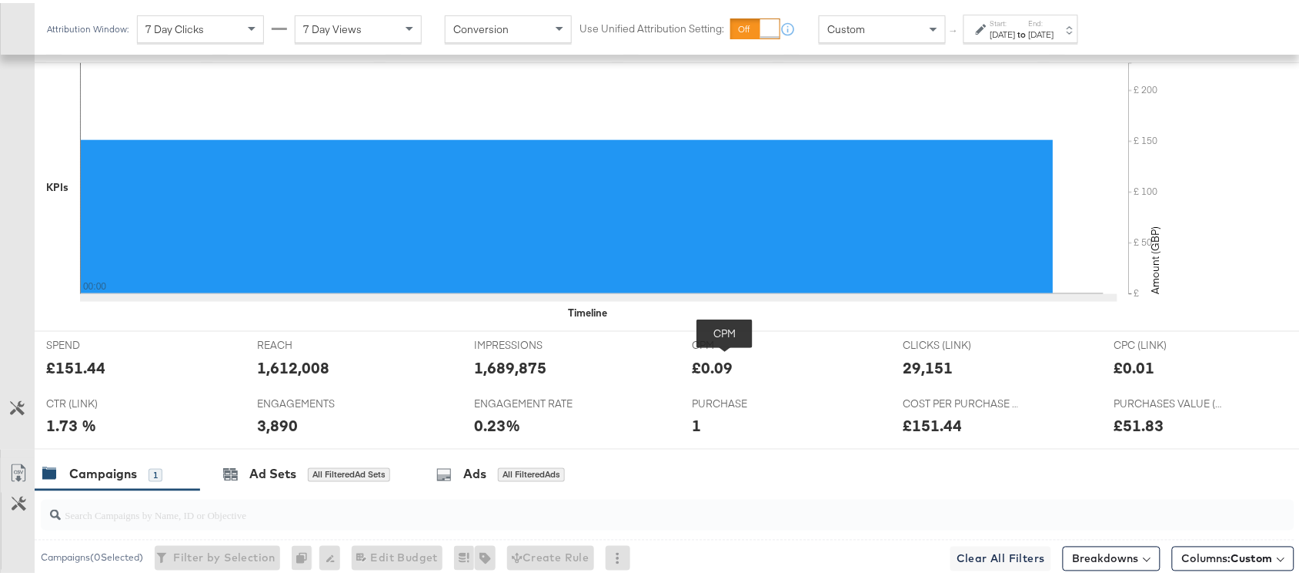
scroll to position [710, 0]
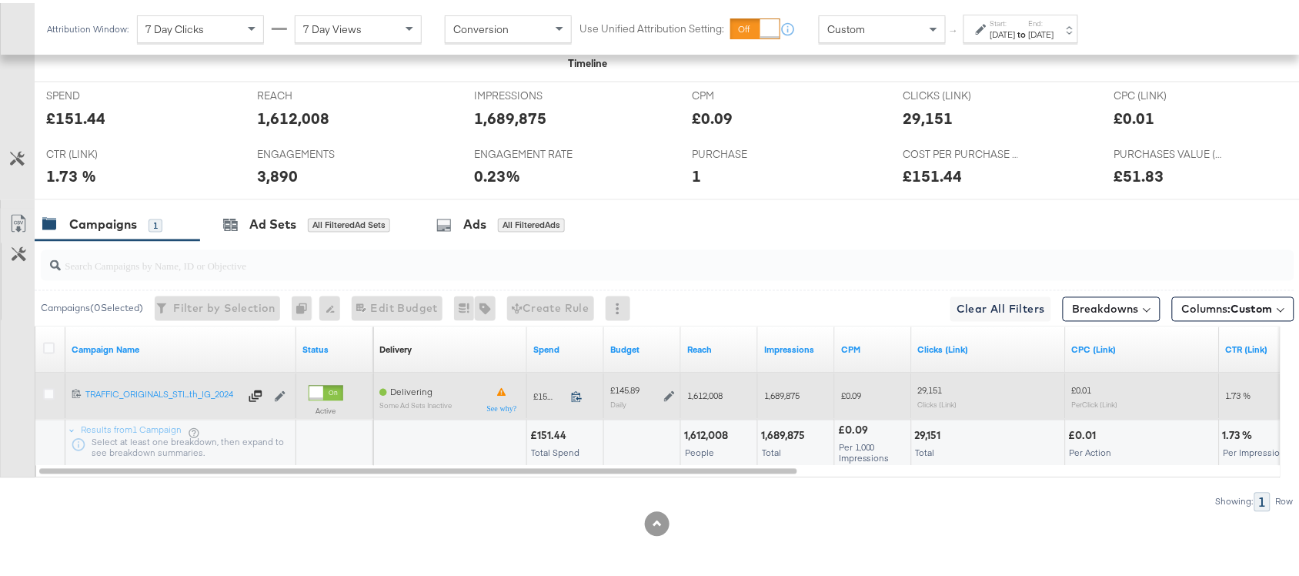
click at [581, 389] on icon at bounding box center [577, 394] width 12 height 12
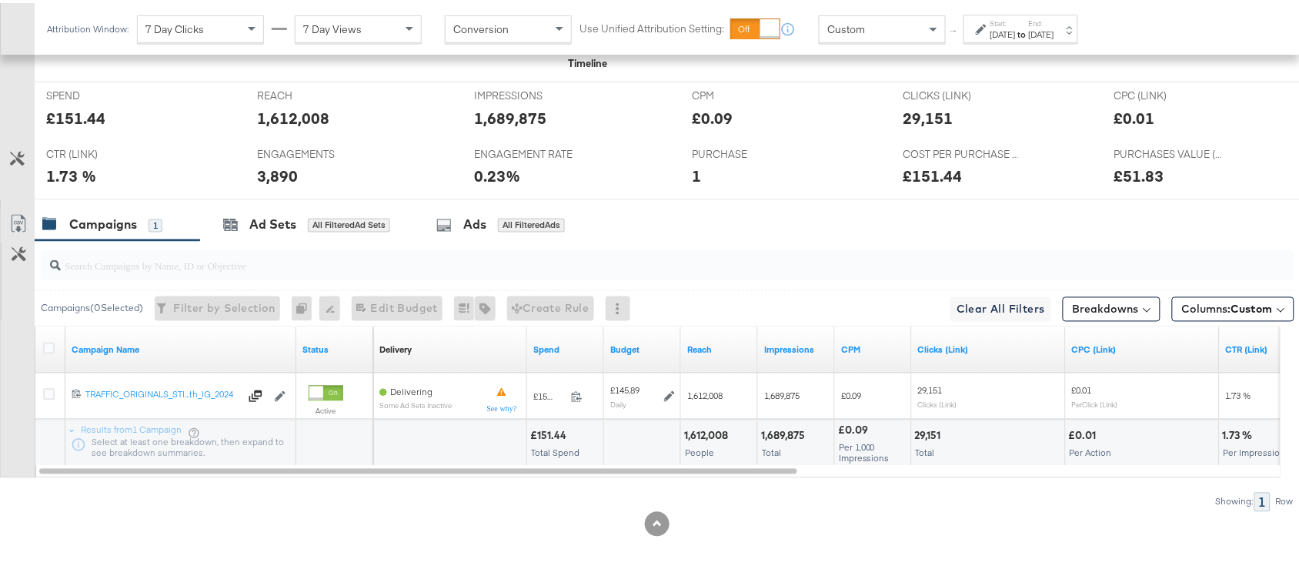
click at [1029, 31] on strong "to" at bounding box center [1022, 31] width 13 height 12
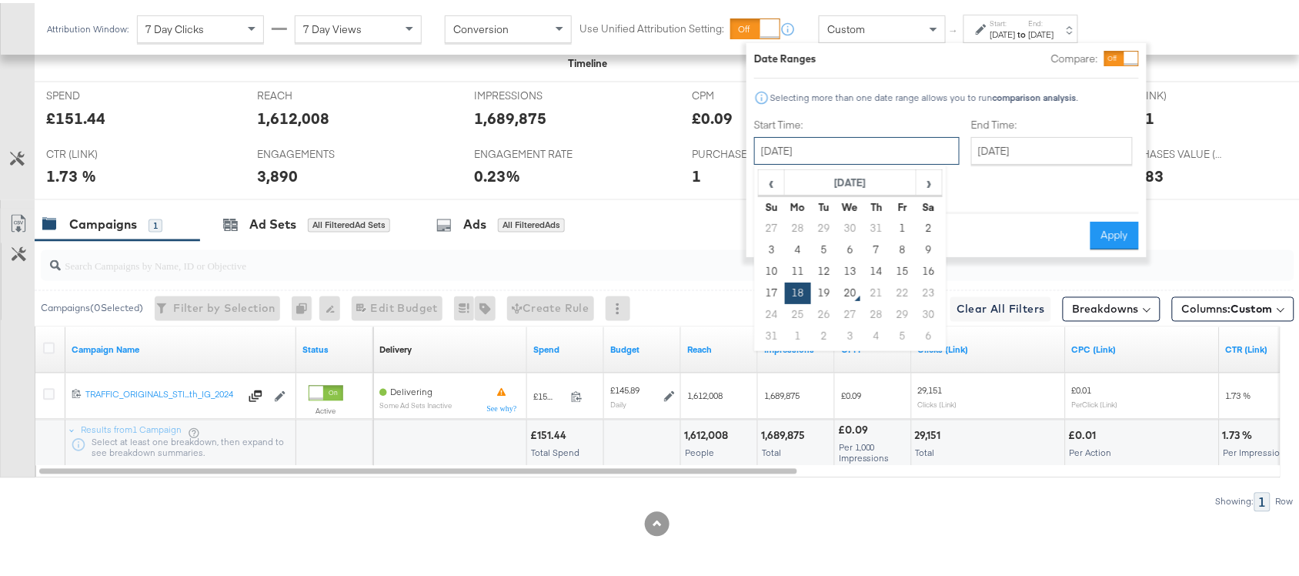
click at [843, 141] on input "August 18th 2025" at bounding box center [856, 148] width 205 height 28
click at [829, 292] on td "19" at bounding box center [824, 290] width 26 height 22
type input "August 19th 2025"
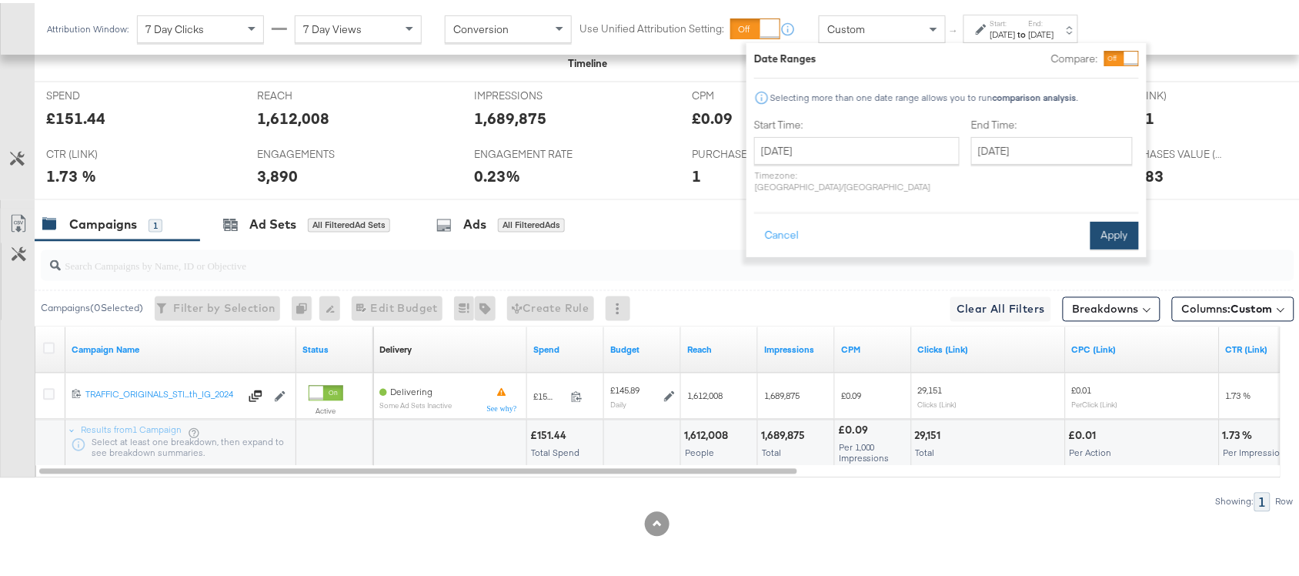
click at [1109, 220] on button "Apply" at bounding box center [1114, 233] width 48 height 28
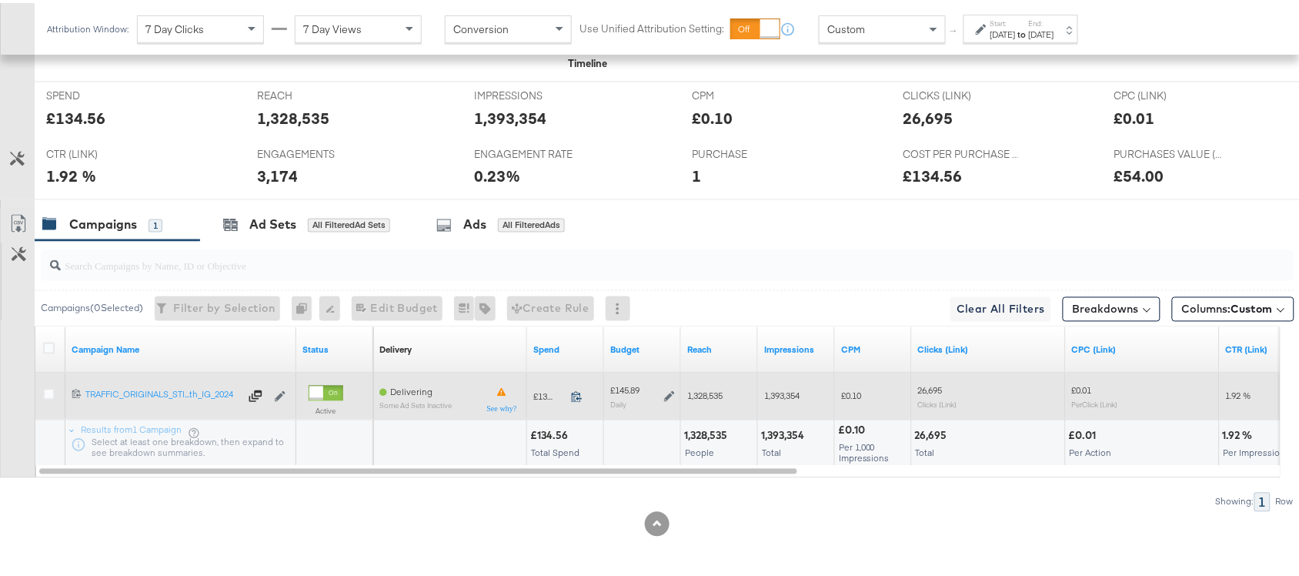
click at [579, 390] on icon at bounding box center [577, 394] width 12 height 12
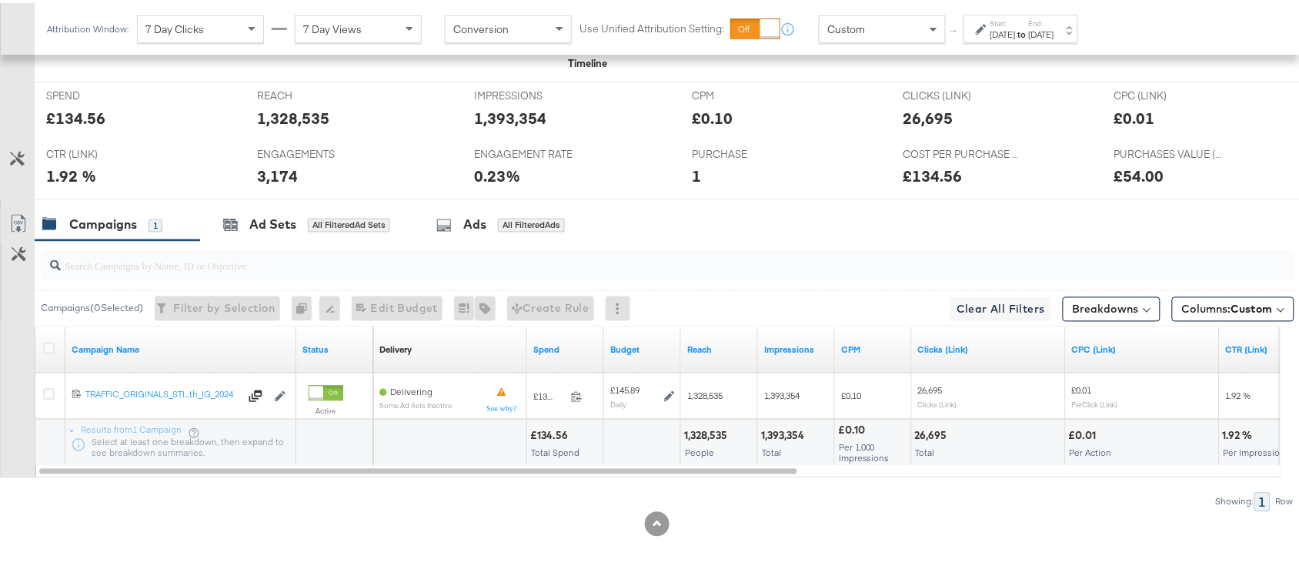
scroll to position [0, 0]
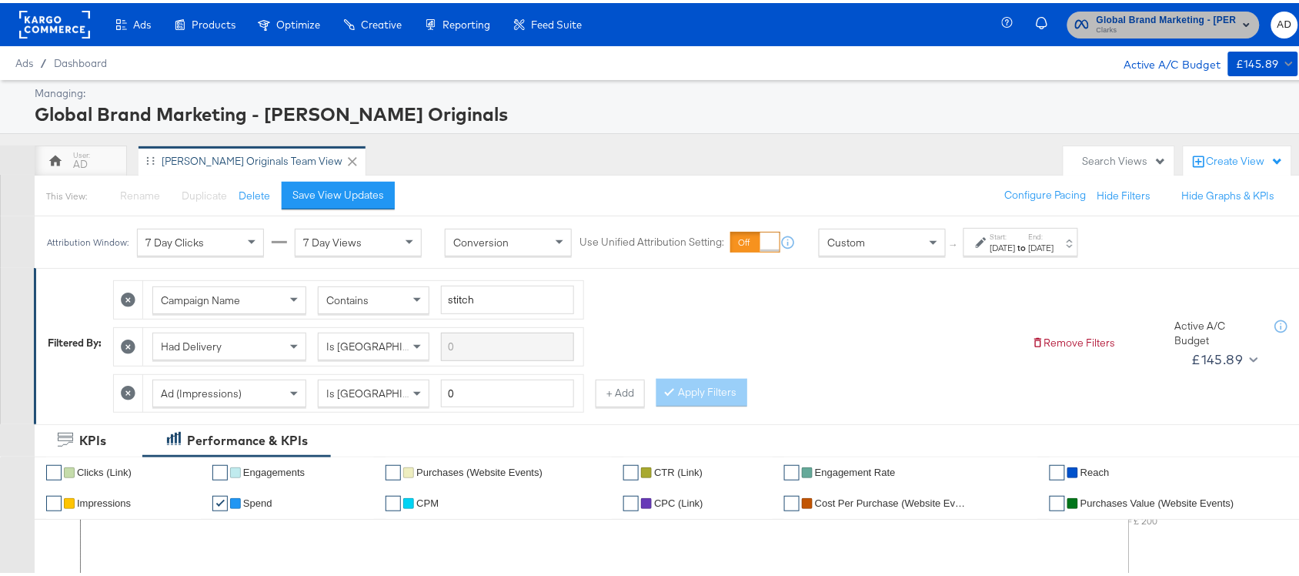
click at [1155, 25] on span "Clarks" at bounding box center [1167, 28] width 140 height 12
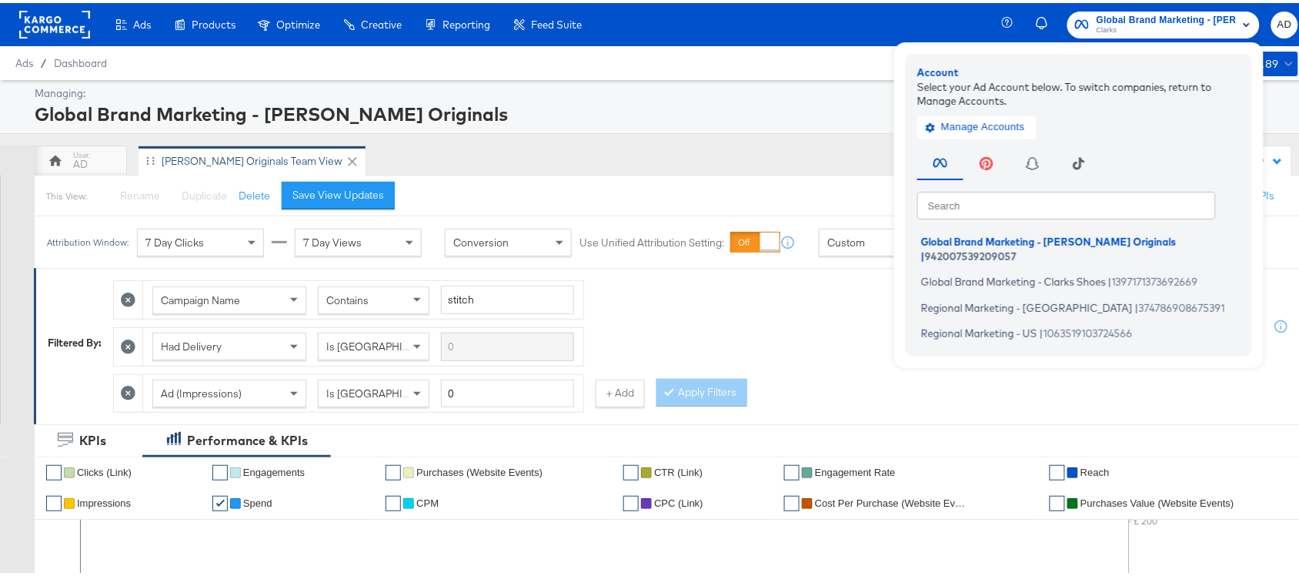
click at [41, 28] on rect at bounding box center [54, 22] width 71 height 28
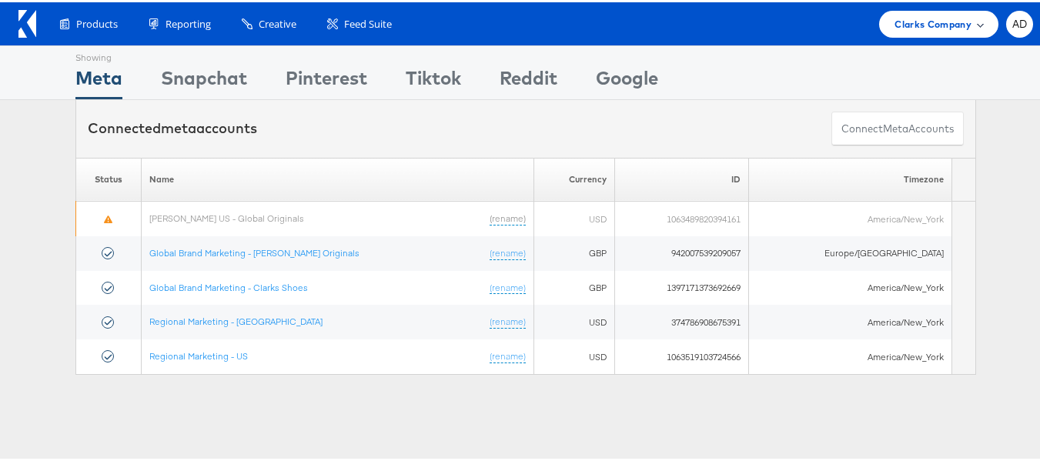
click at [893, 33] on div "Clarks Company" at bounding box center [938, 21] width 119 height 27
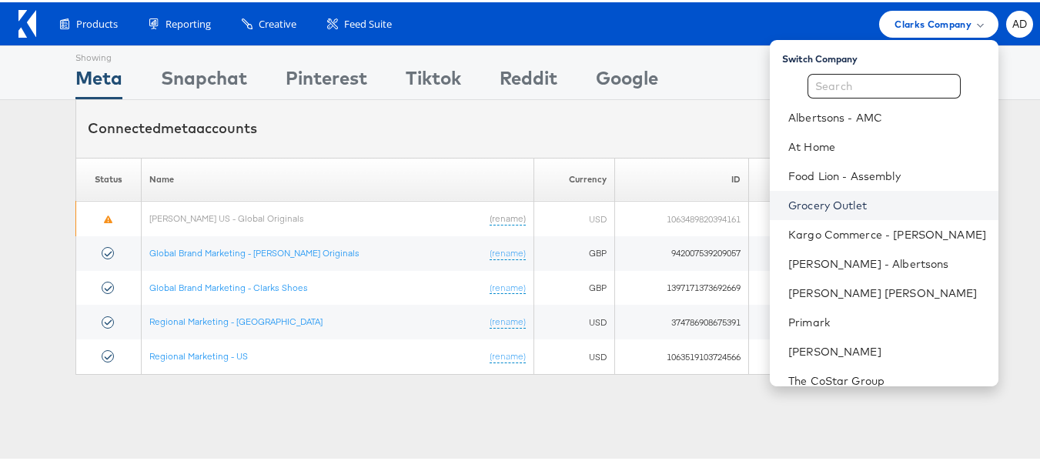
click at [816, 202] on link "Grocery Outlet" at bounding box center [887, 202] width 198 height 15
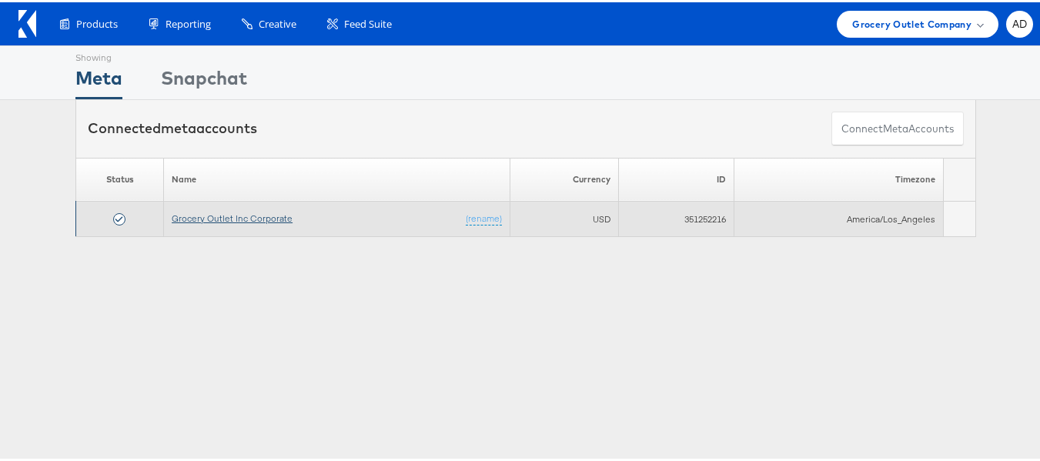
click at [248, 214] on link "Grocery Outlet Inc Corporate" at bounding box center [232, 216] width 121 height 12
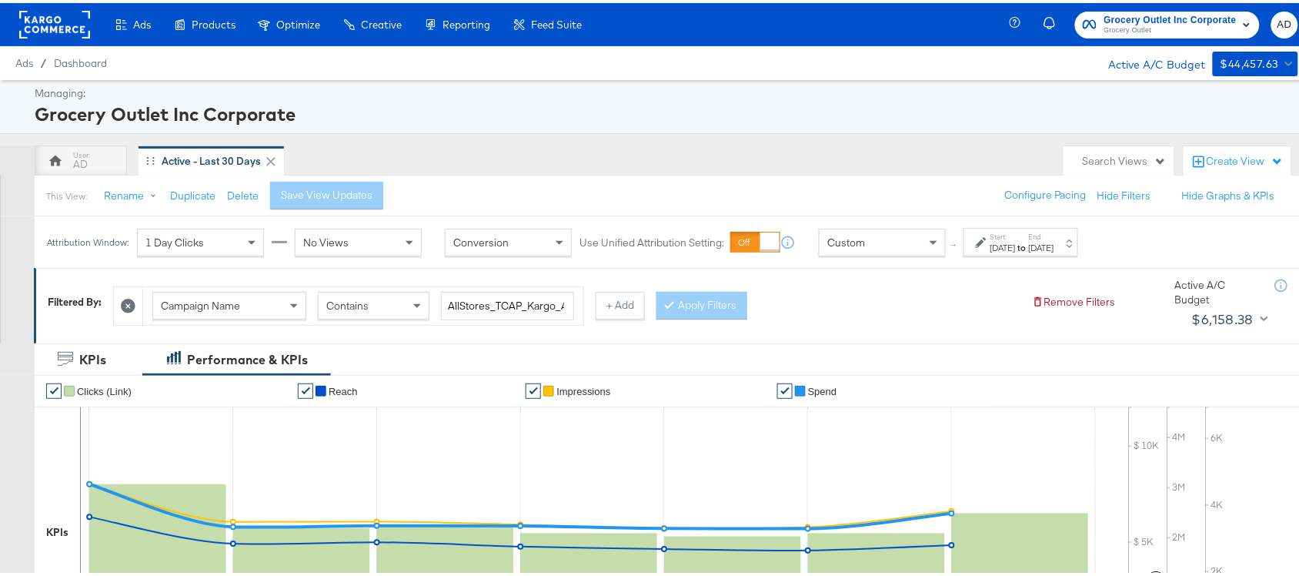
click at [1016, 232] on label "Start:" at bounding box center [1002, 234] width 25 height 10
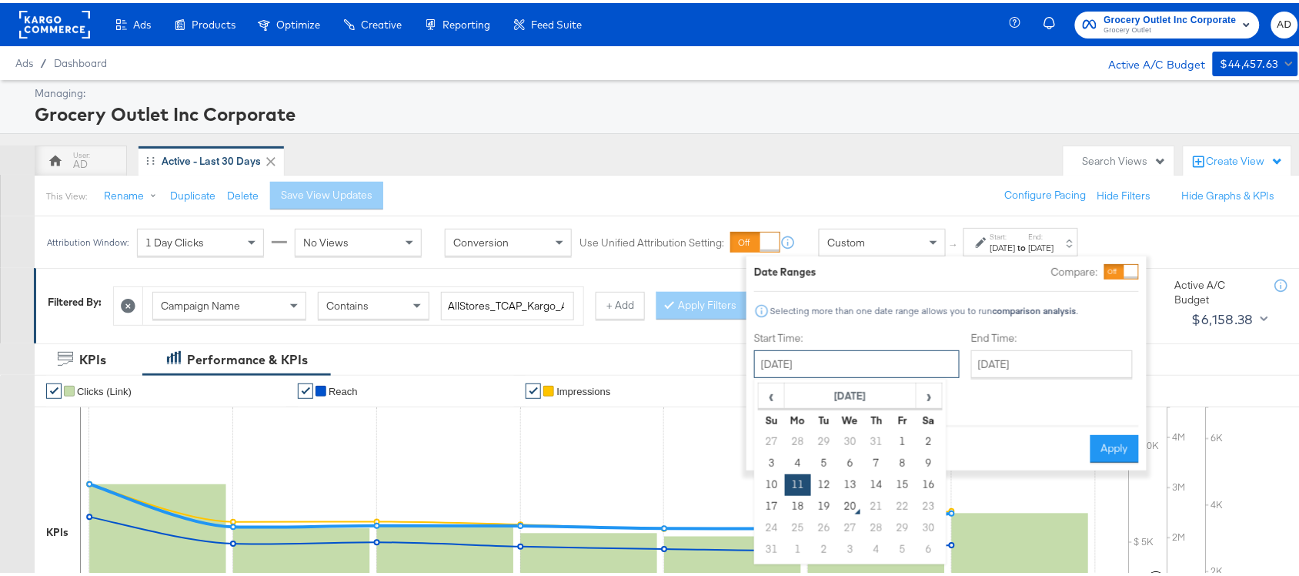
click at [799, 349] on input "[DATE]" at bounding box center [856, 361] width 205 height 28
click at [800, 506] on td "18" at bounding box center [798, 504] width 26 height 22
type input "[DATE]"
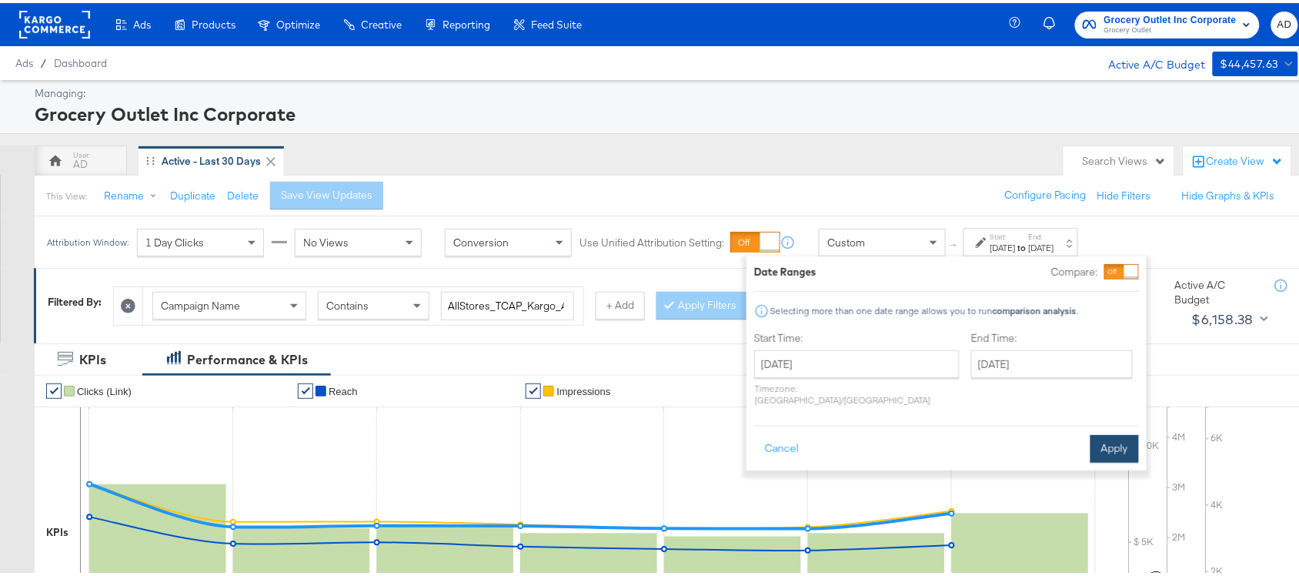
click at [1117, 432] on button "Apply" at bounding box center [1114, 446] width 48 height 28
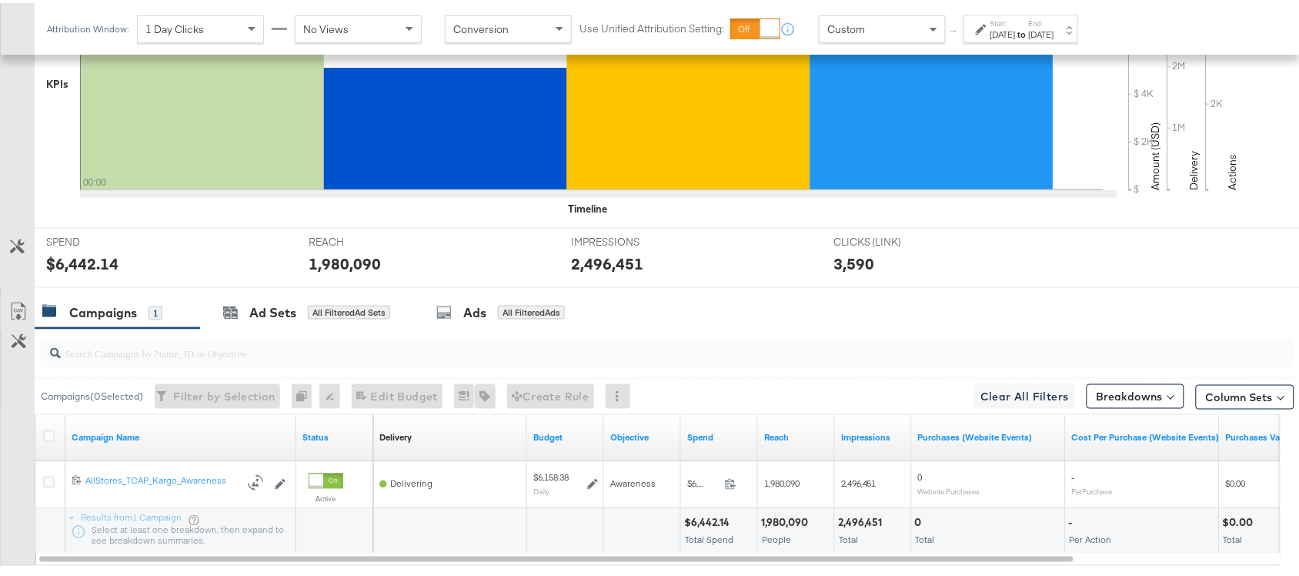
scroll to position [536, 0]
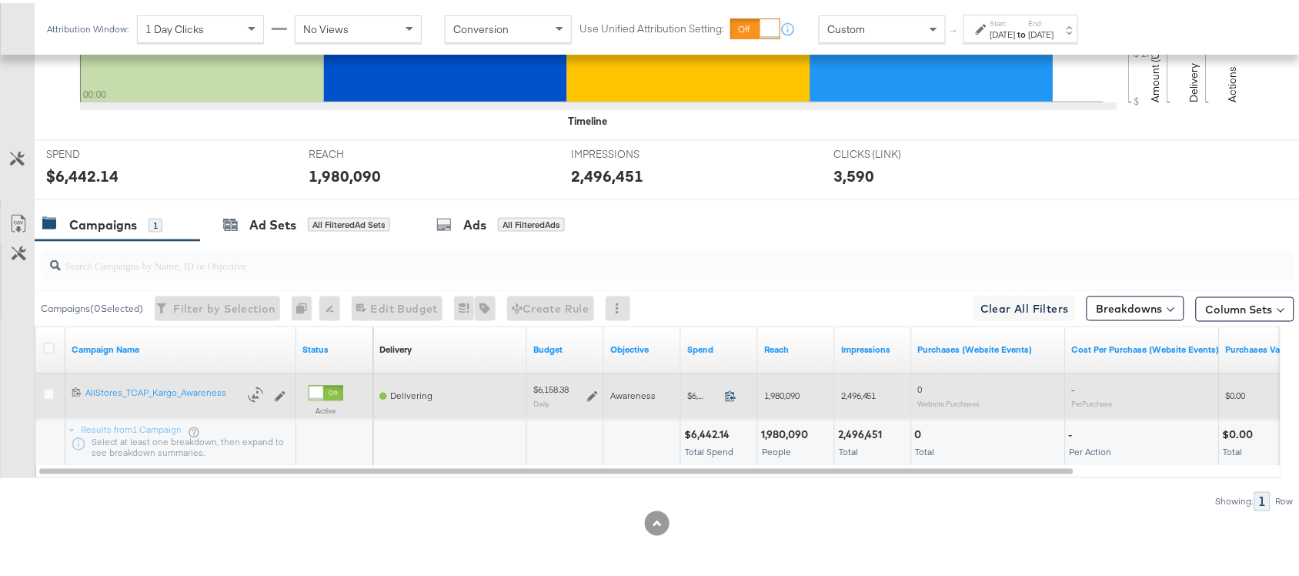
click at [732, 393] on icon at bounding box center [731, 393] width 12 height 12
